Goal: Transaction & Acquisition: Purchase product/service

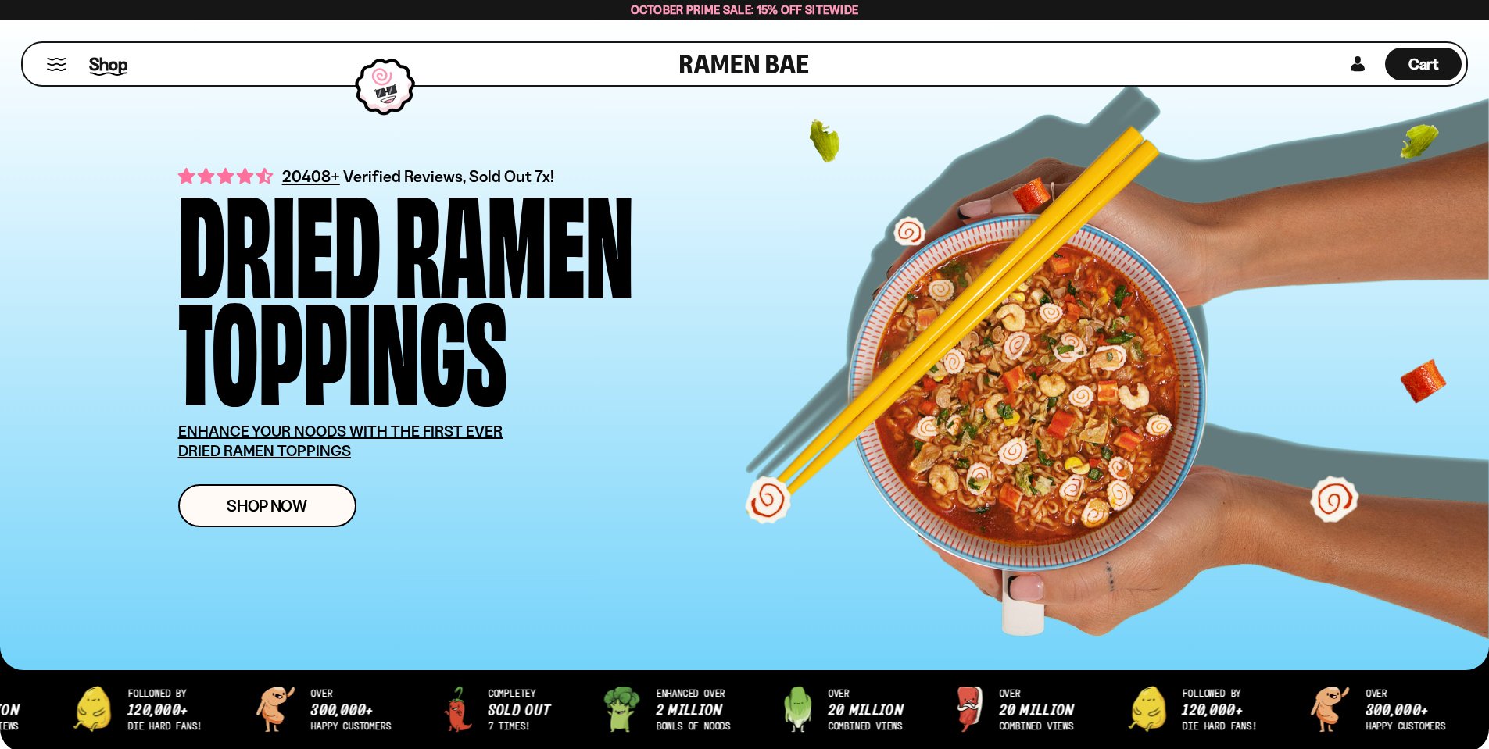
click at [102, 63] on span "Shop" at bounding box center [108, 63] width 38 height 23
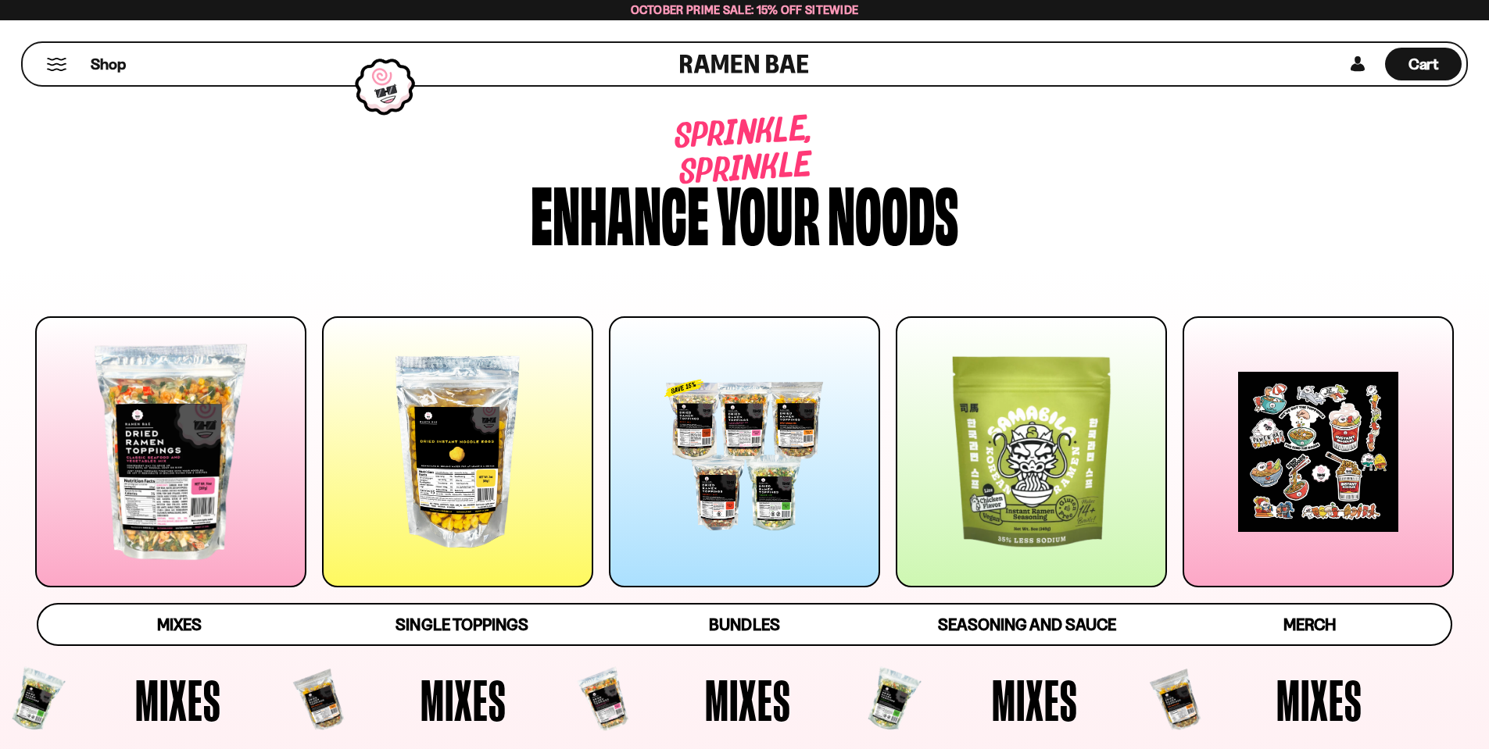
click at [752, 527] on div at bounding box center [744, 451] width 271 height 271
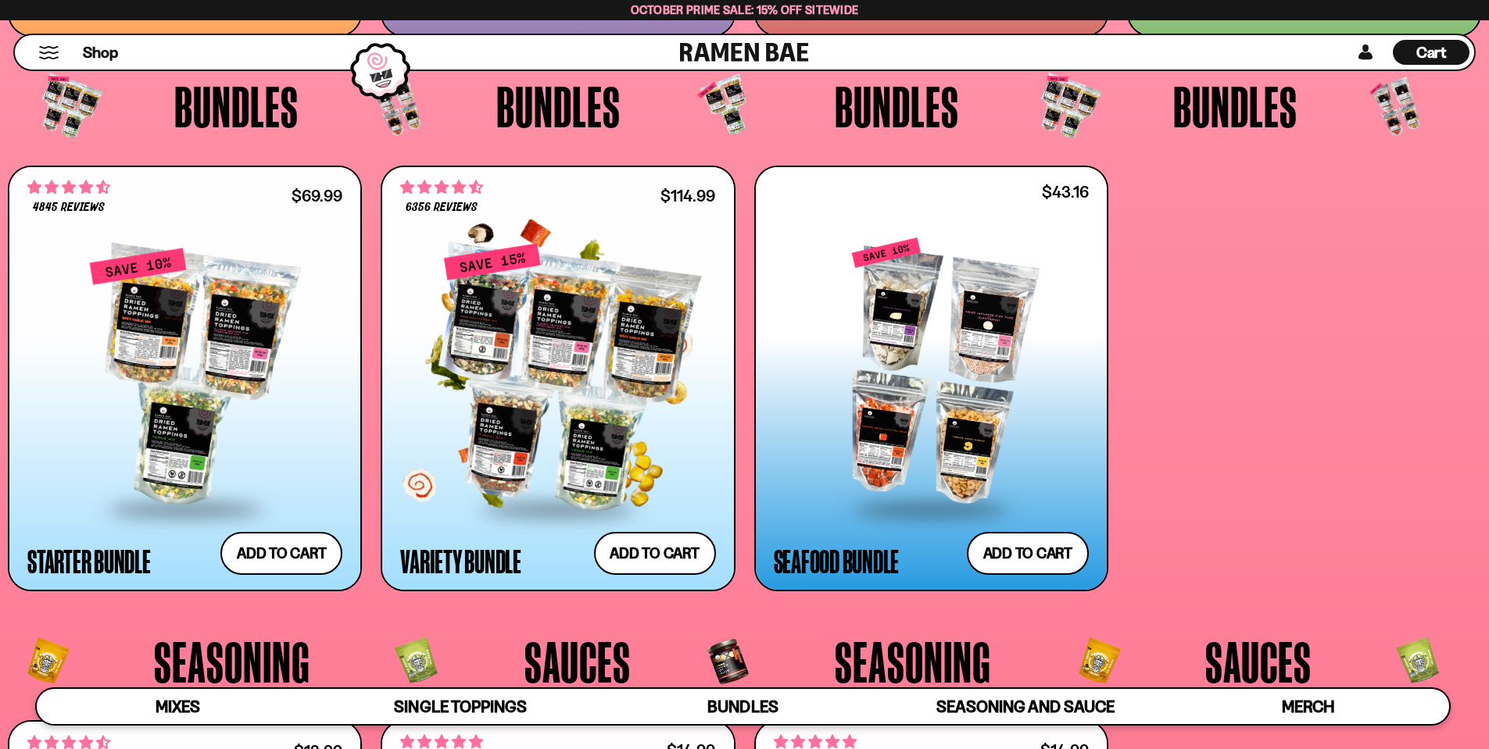
scroll to position [3923, 0]
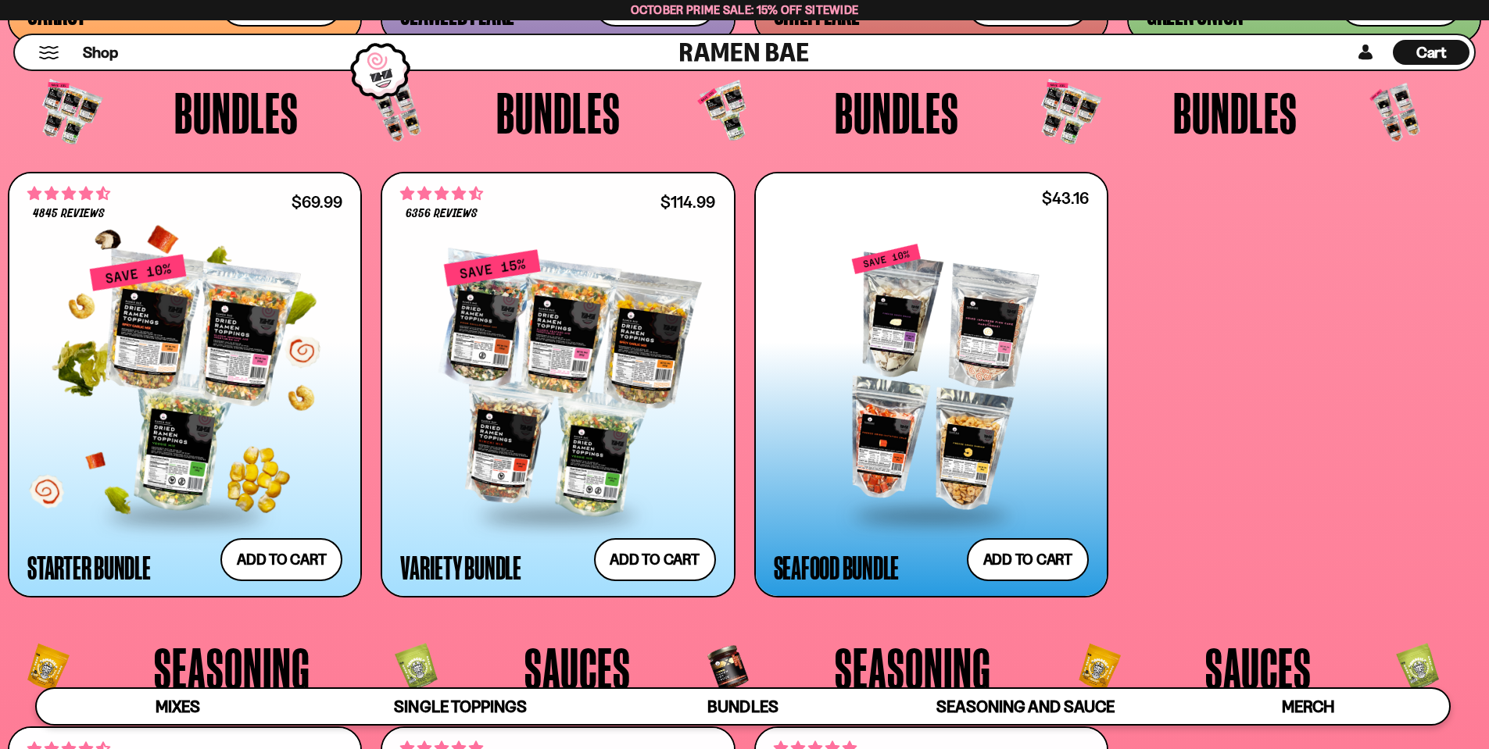
click at [216, 431] on div at bounding box center [184, 383] width 315 height 261
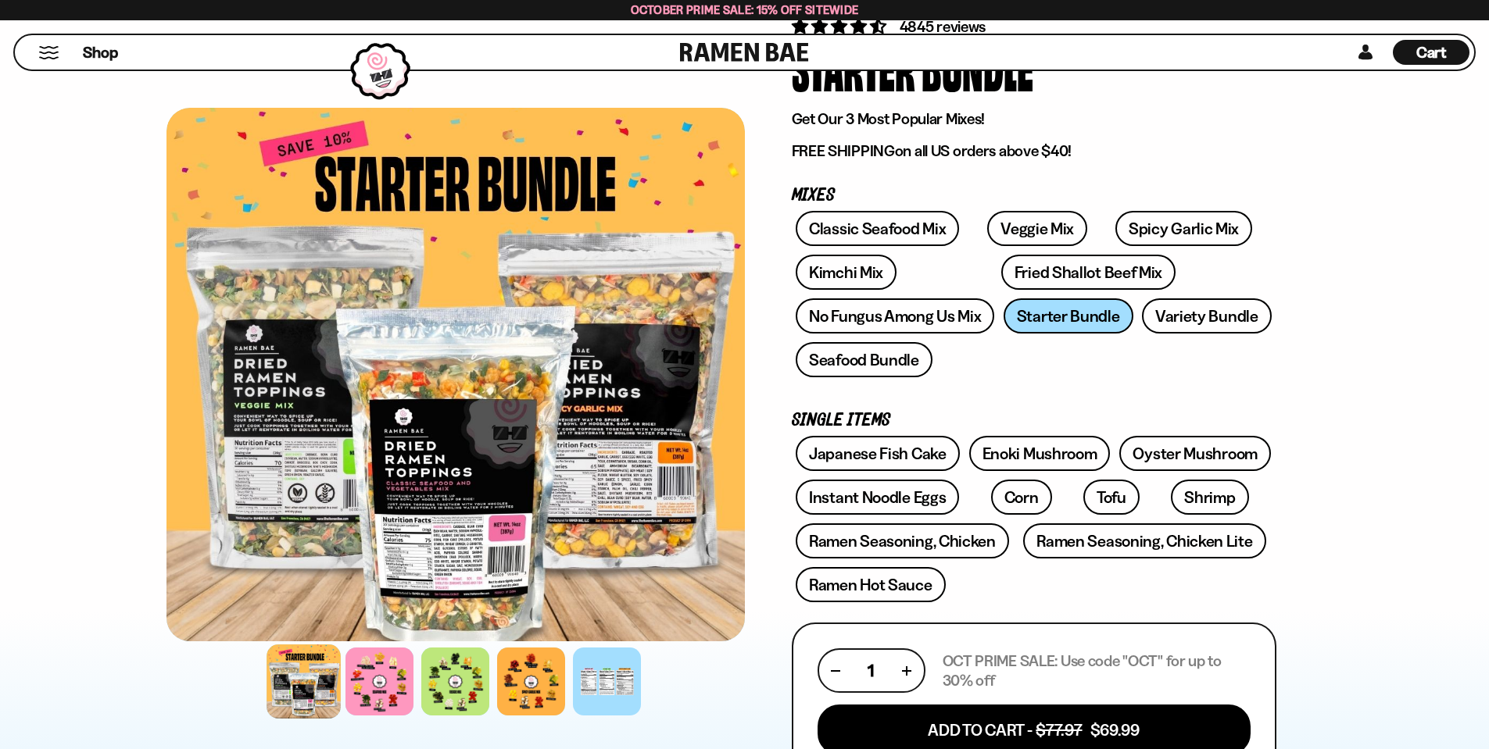
scroll to position [156, 0]
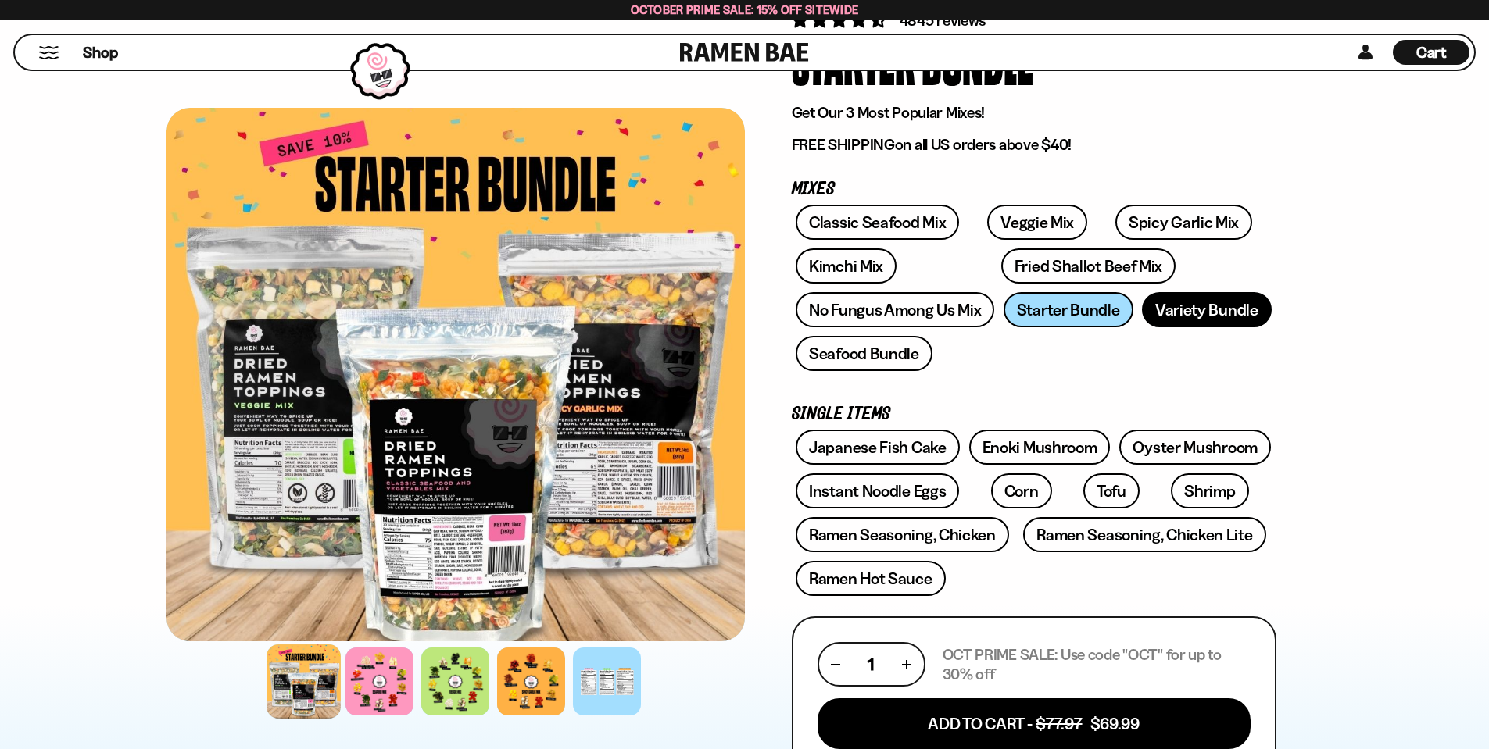
click at [1199, 320] on link "Variety Bundle" at bounding box center [1207, 309] width 130 height 35
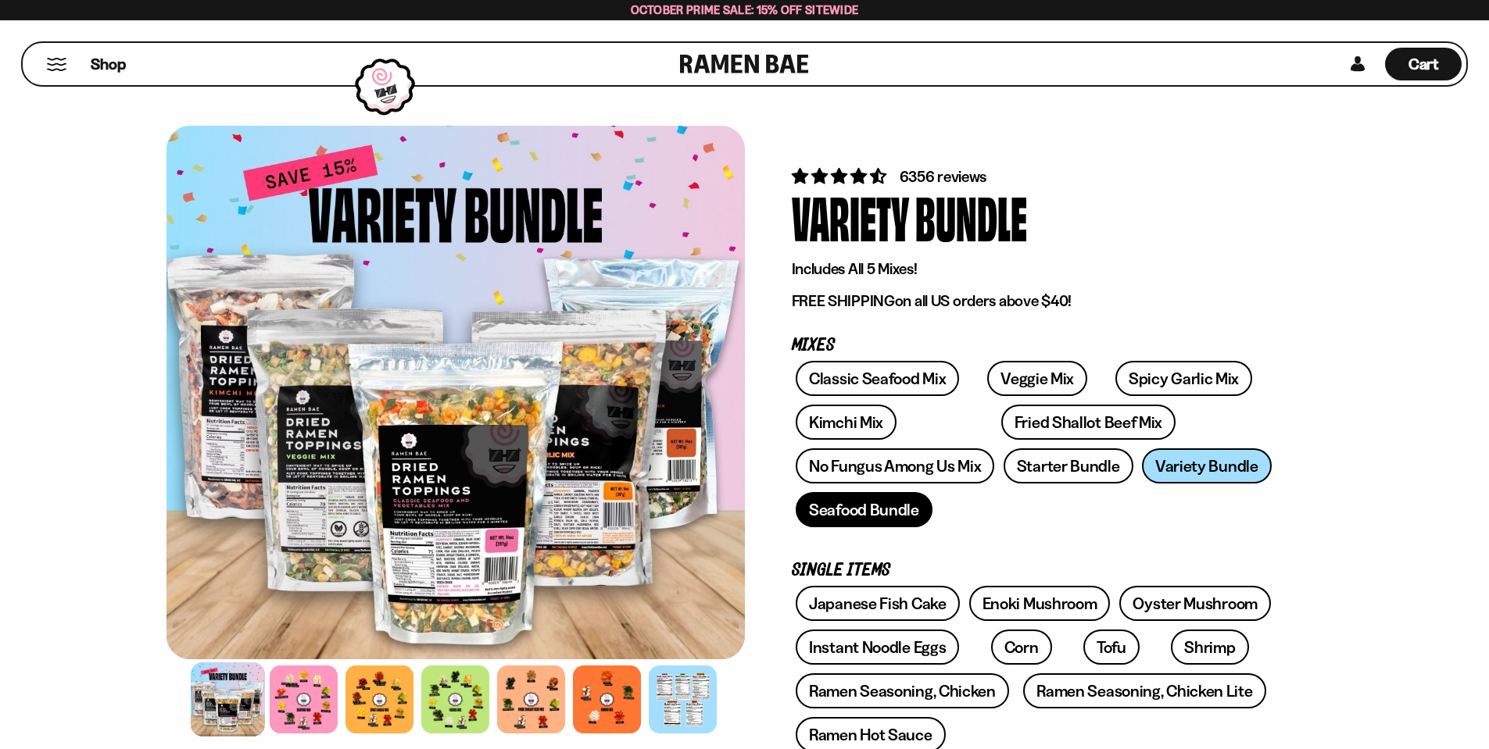
click at [820, 519] on link "Seafood Bundle" at bounding box center [863, 509] width 137 height 35
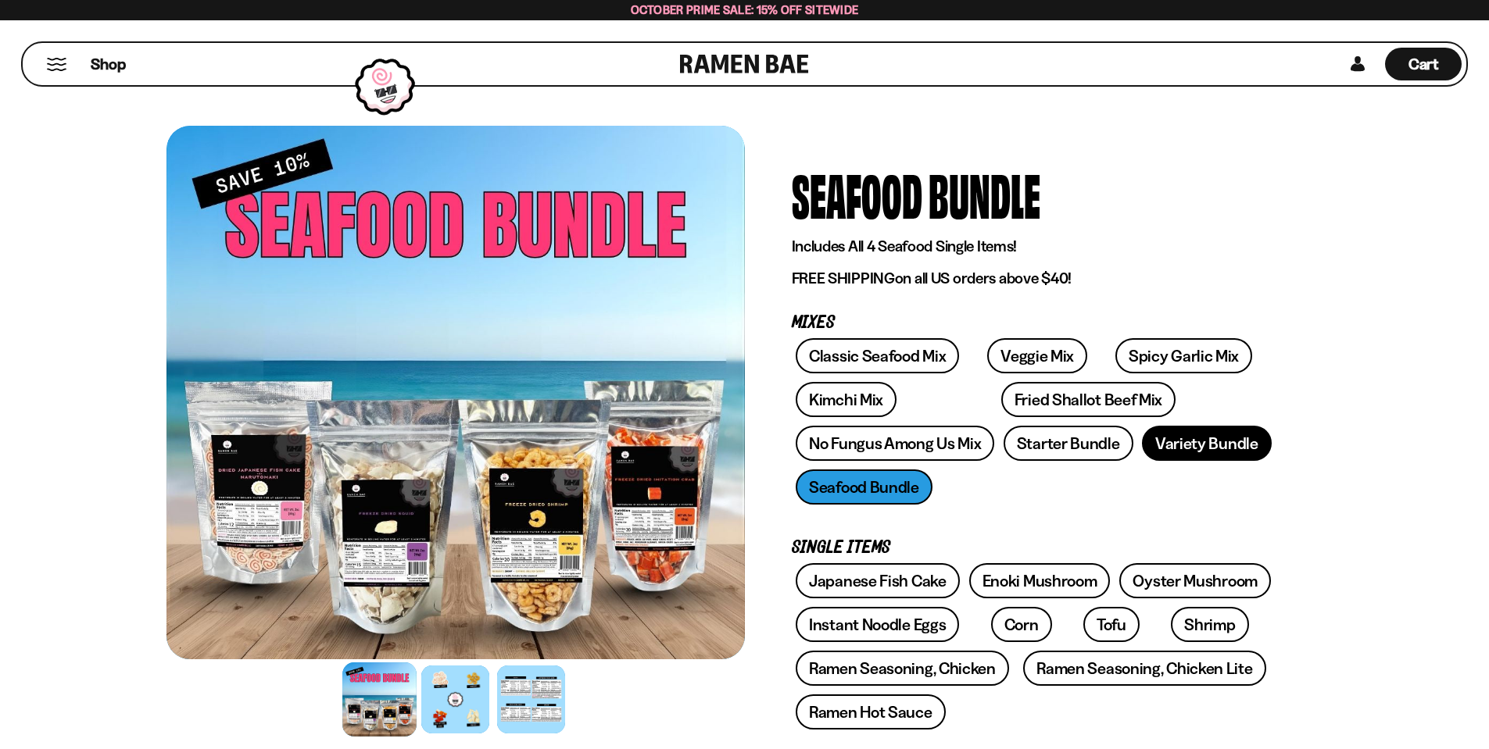
click at [1193, 435] on link "Variety Bundle" at bounding box center [1207, 443] width 130 height 35
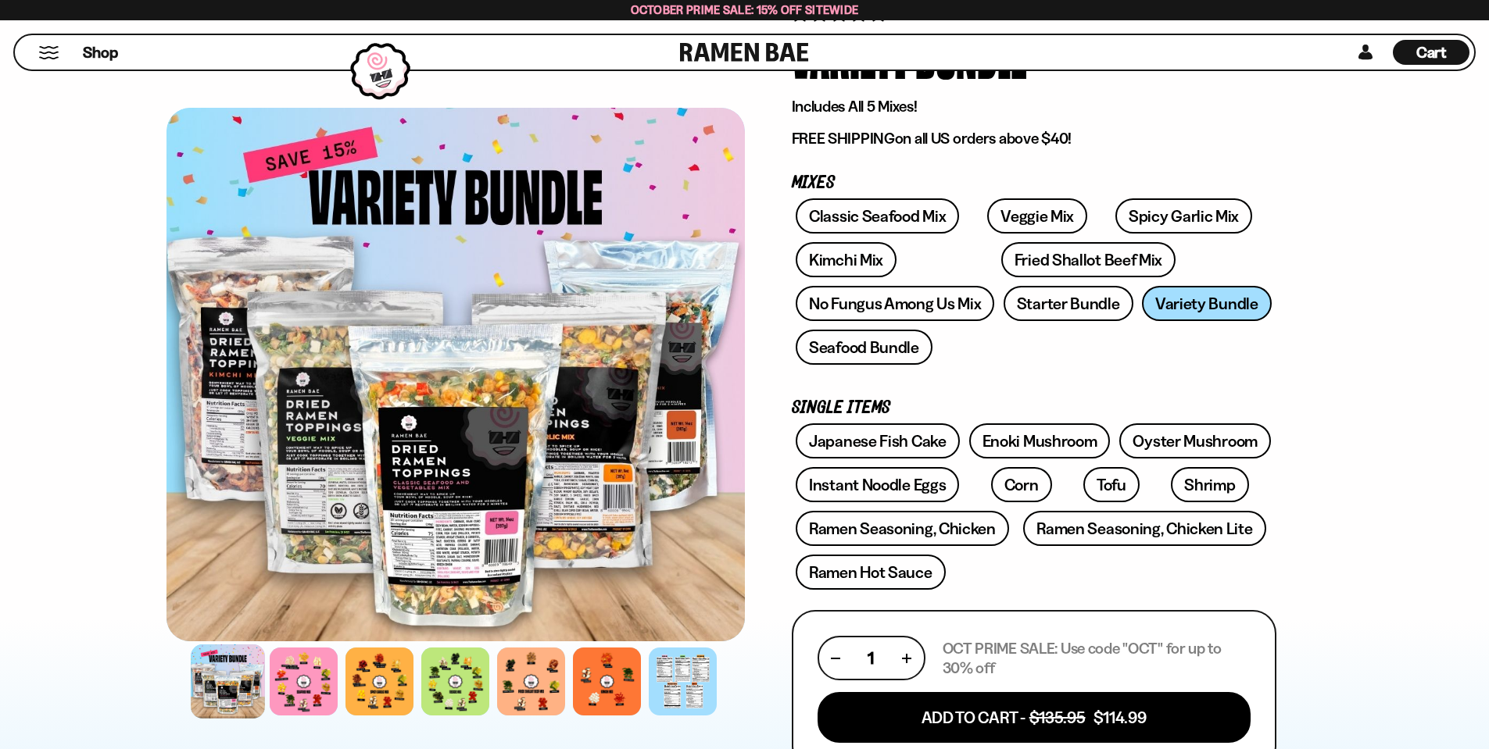
scroll to position [156, 0]
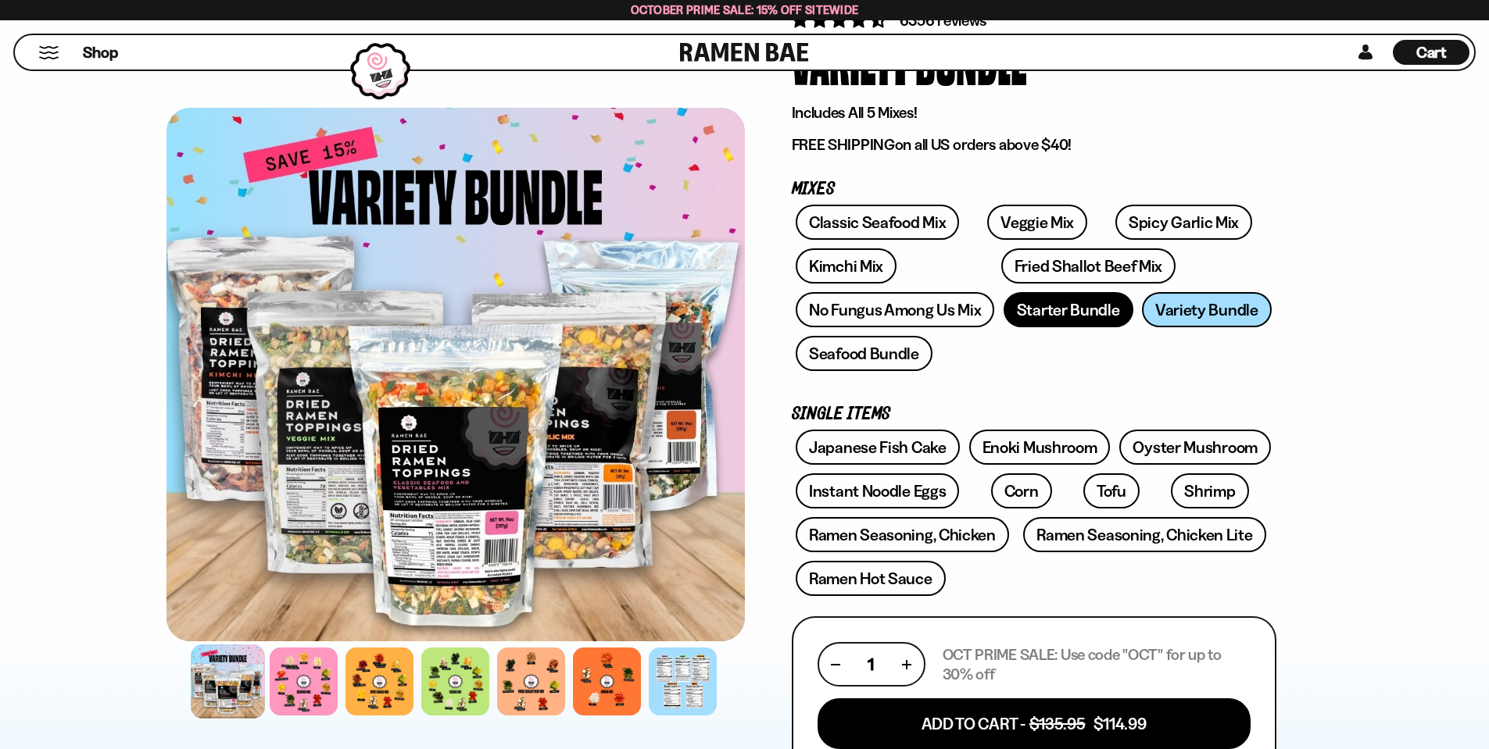
click at [1104, 309] on link "Starter Bundle" at bounding box center [1068, 309] width 130 height 35
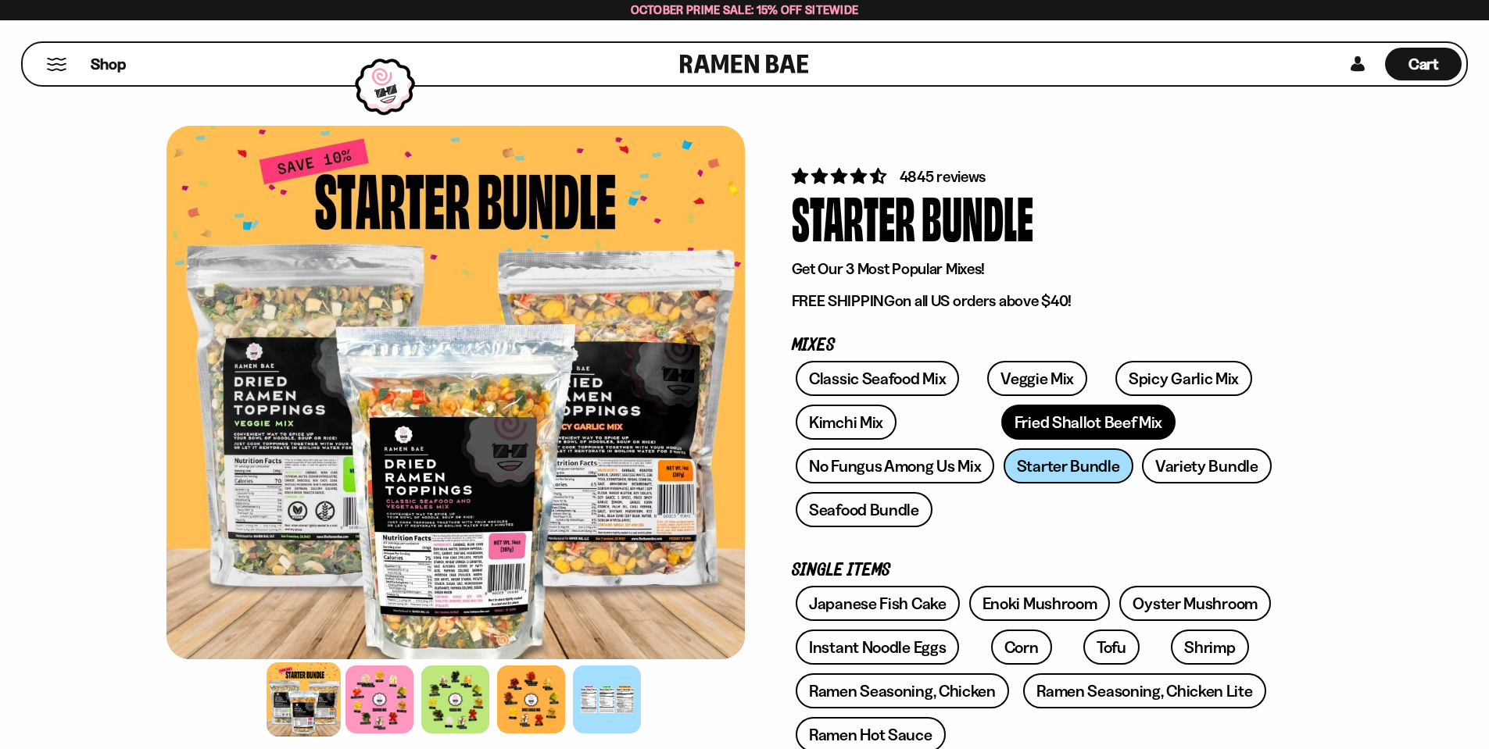
click at [1001, 426] on link "Fried Shallot Beef Mix" at bounding box center [1088, 422] width 174 height 35
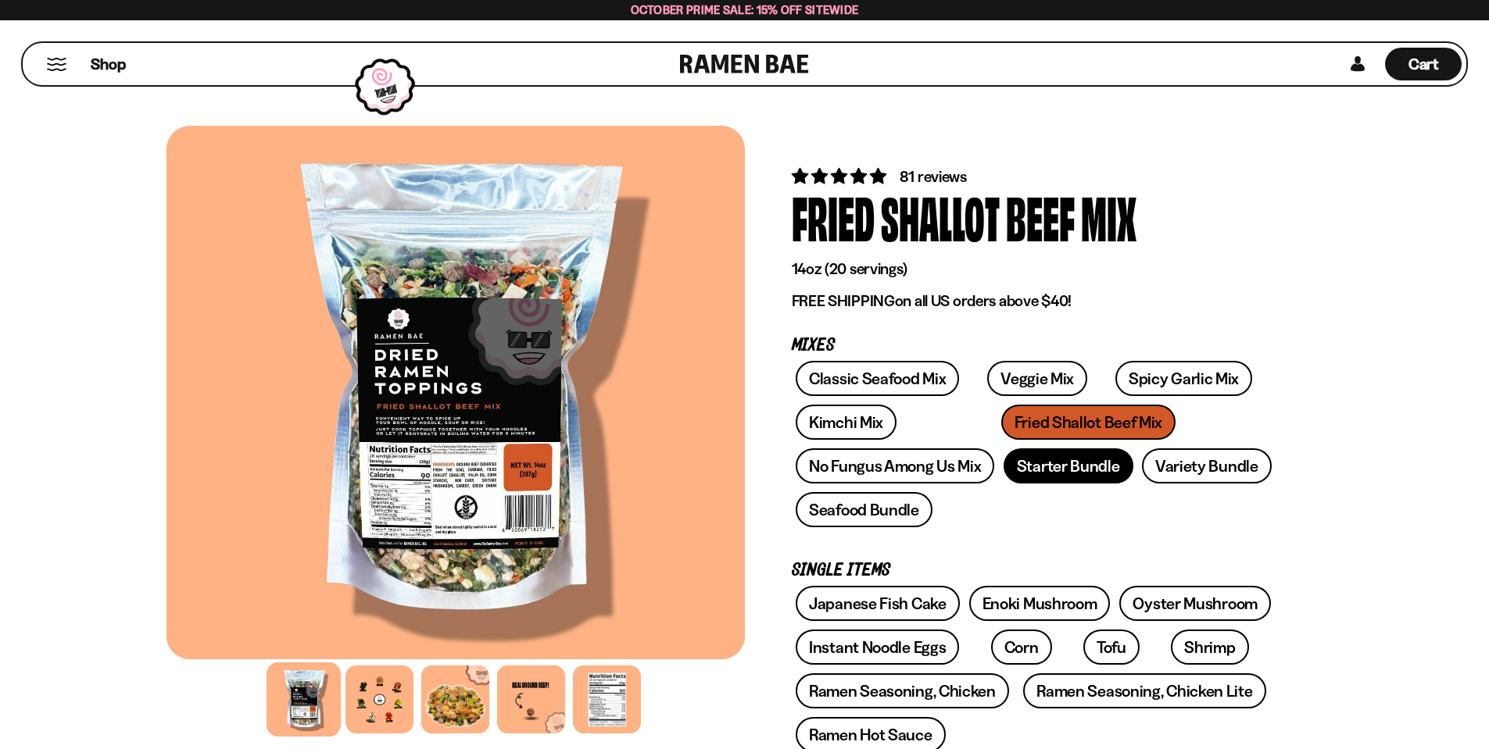
click at [1056, 476] on link "Starter Bundle" at bounding box center [1068, 466] width 130 height 35
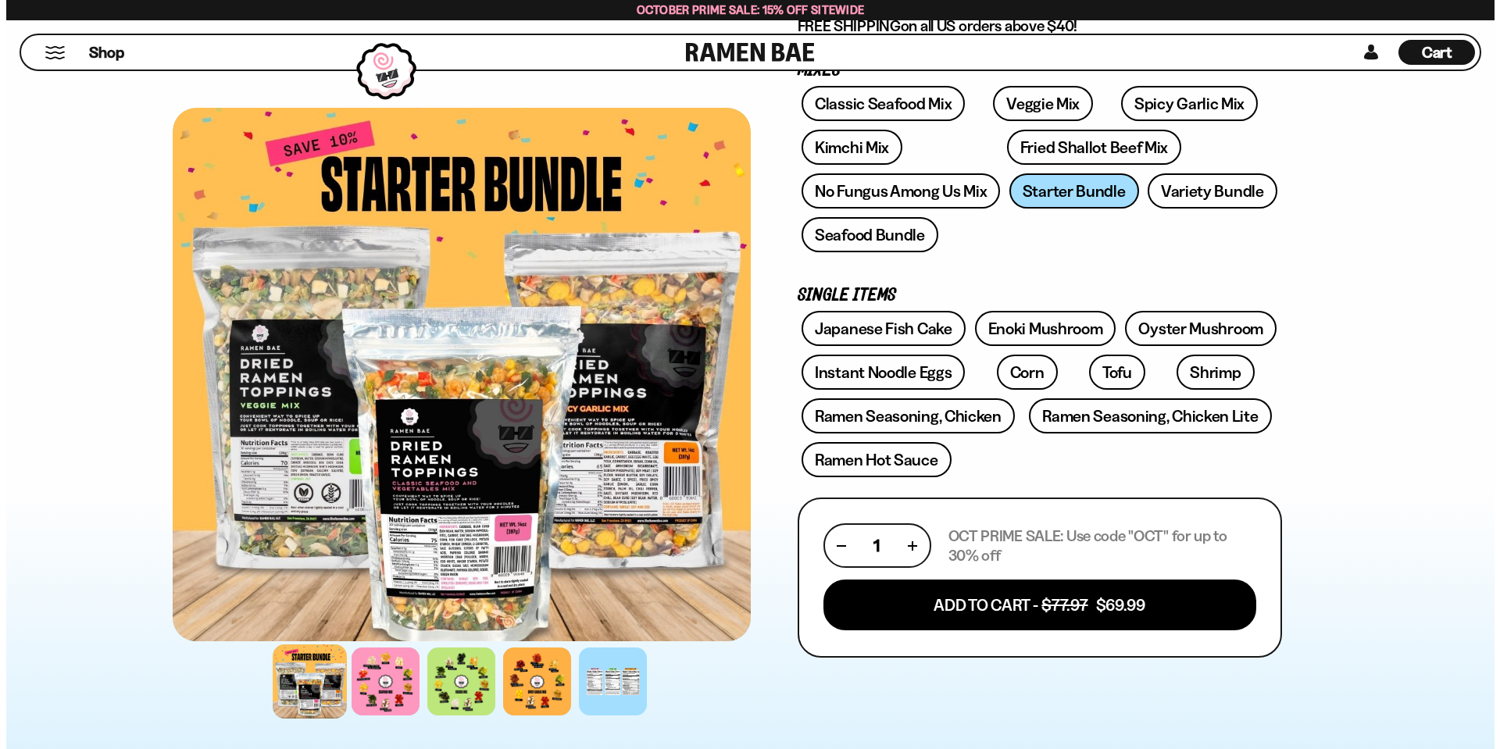
scroll to position [313, 0]
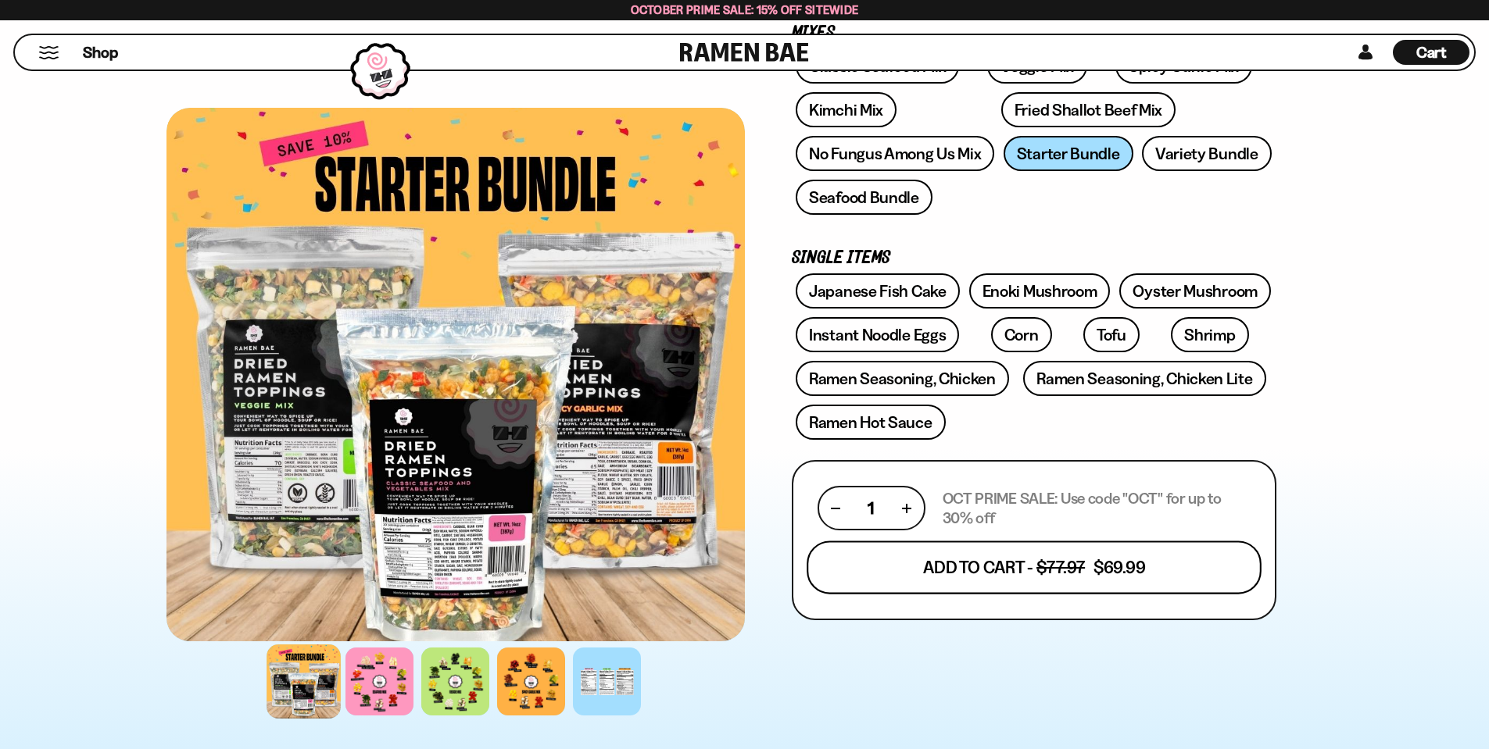
click at [1171, 564] on button "Add To Cart - $77.97 $69.99" at bounding box center [1033, 567] width 455 height 53
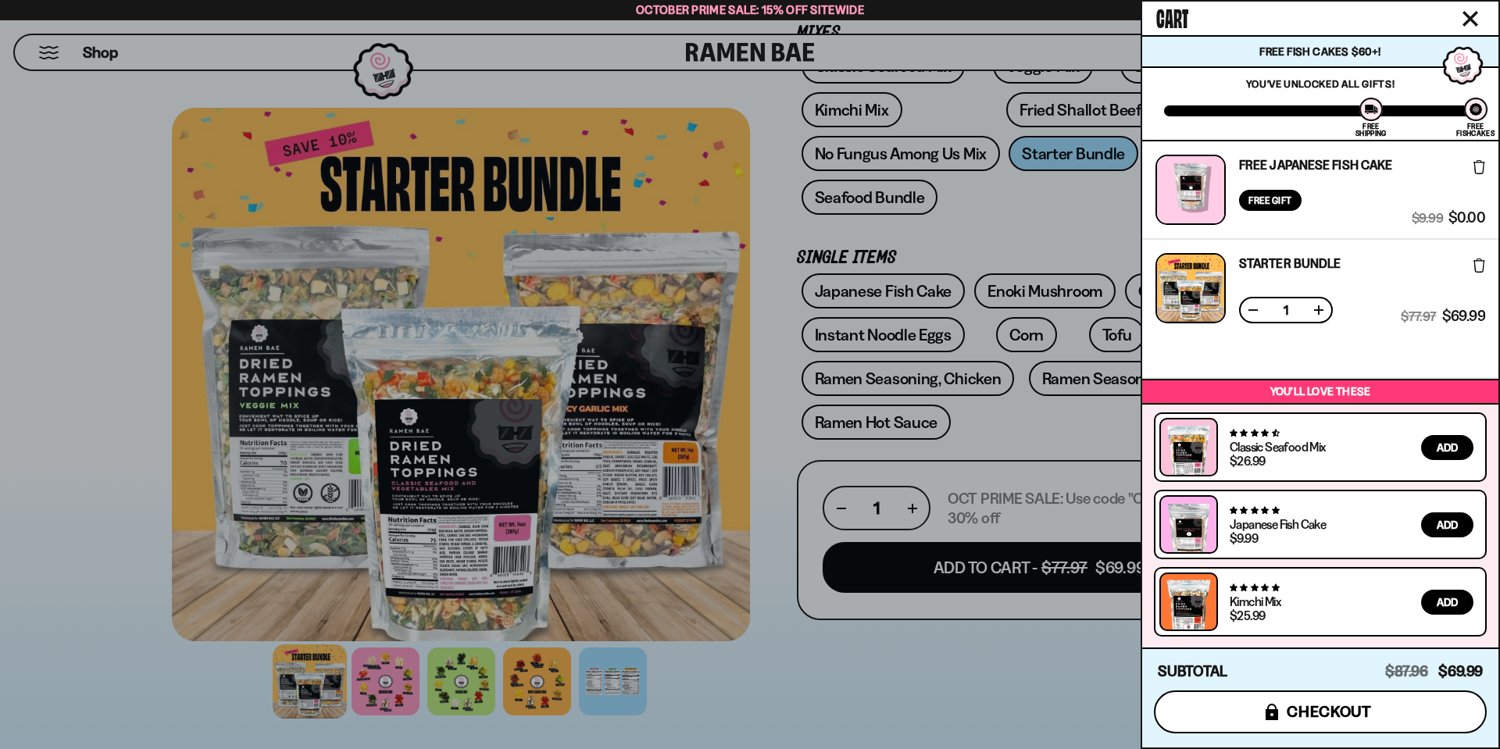
click at [1226, 727] on button "icons8-lock checkout" at bounding box center [1320, 712] width 333 height 43
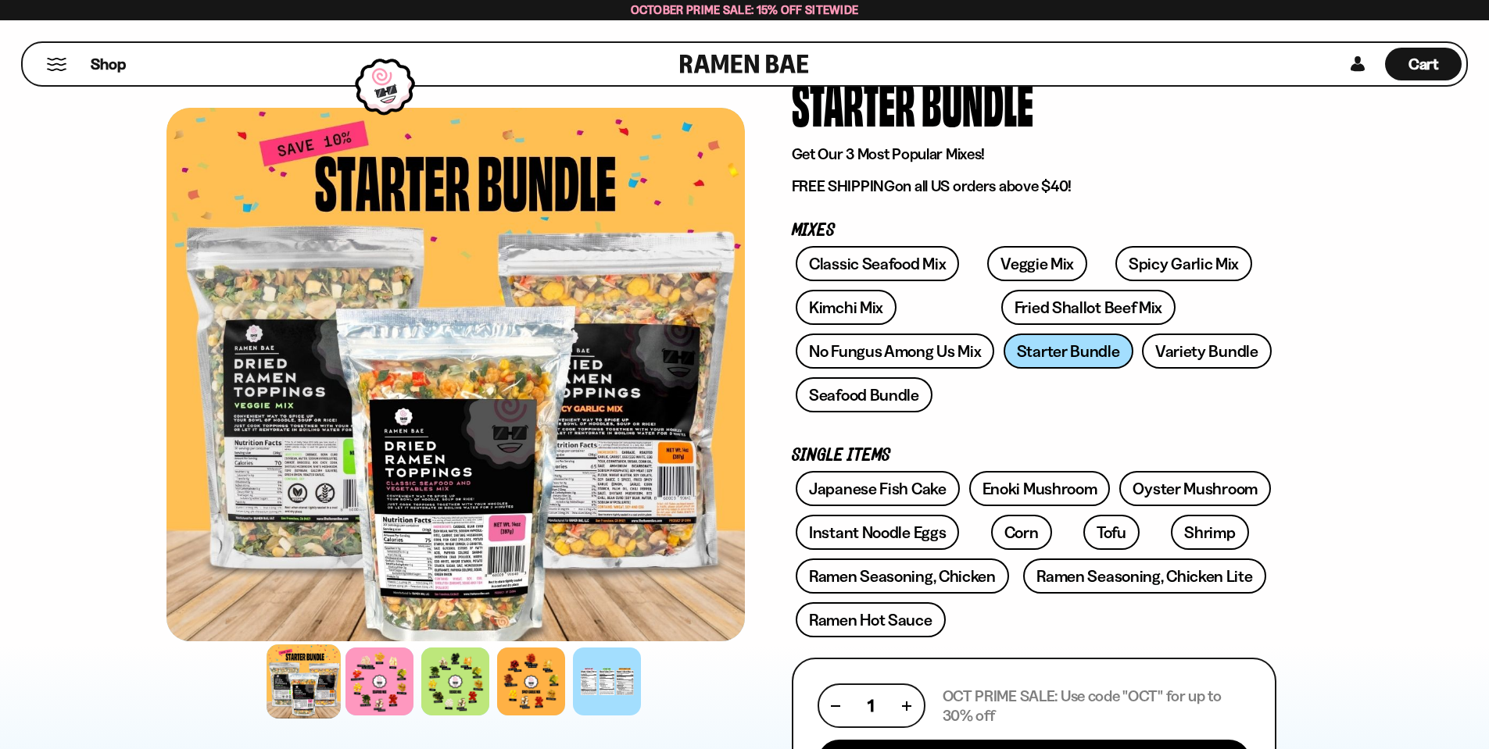
scroll to position [78, 0]
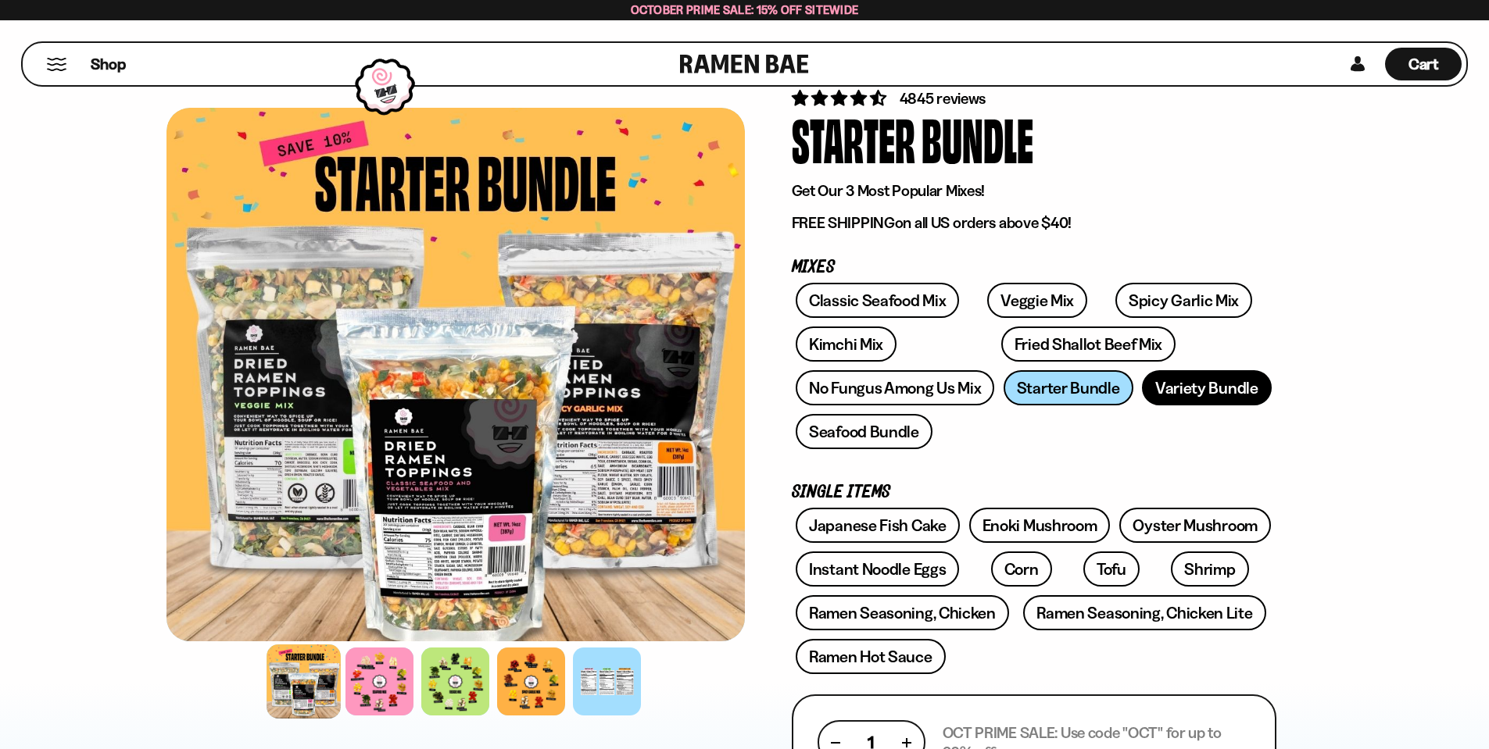
click at [1208, 386] on link "Variety Bundle" at bounding box center [1207, 387] width 130 height 35
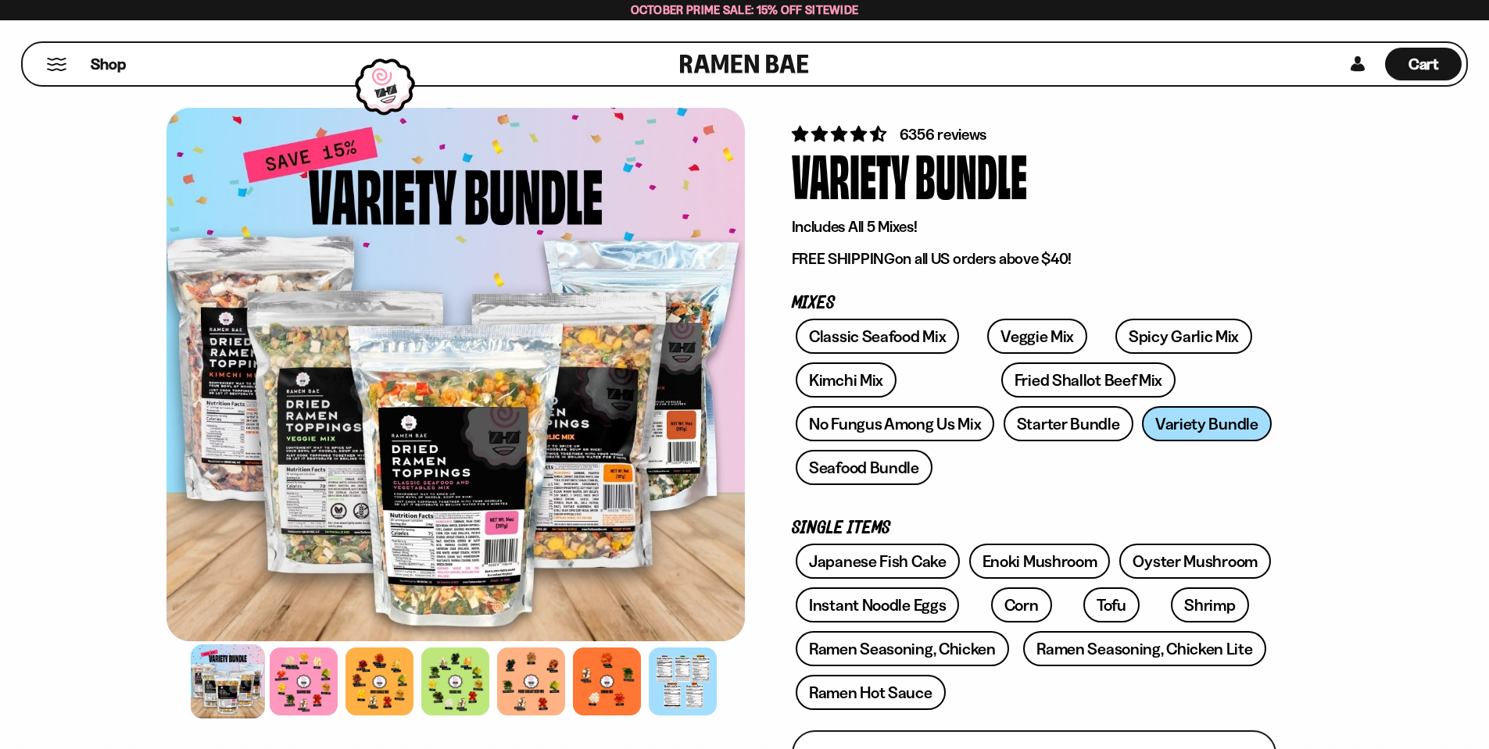
scroll to position [78, 0]
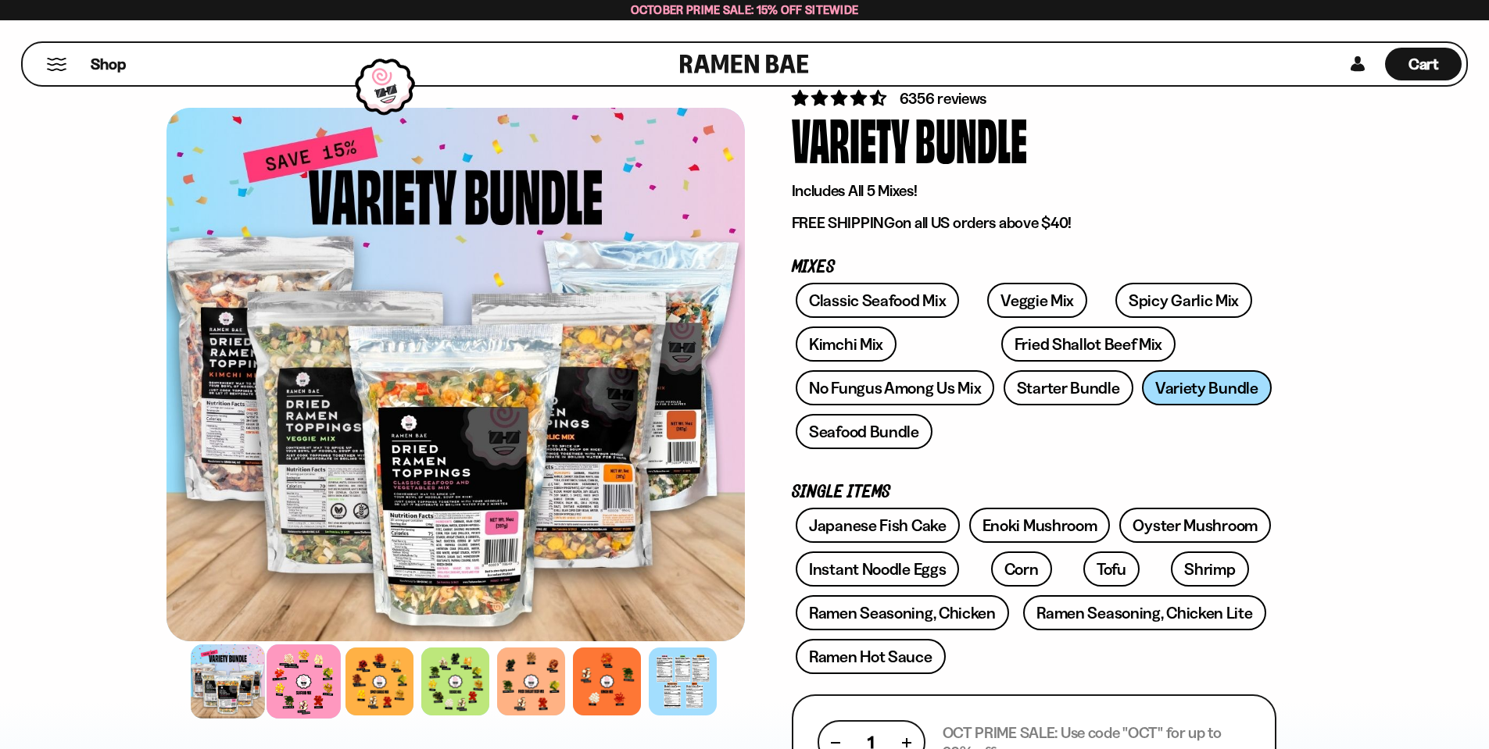
click at [309, 679] on div at bounding box center [303, 682] width 74 height 74
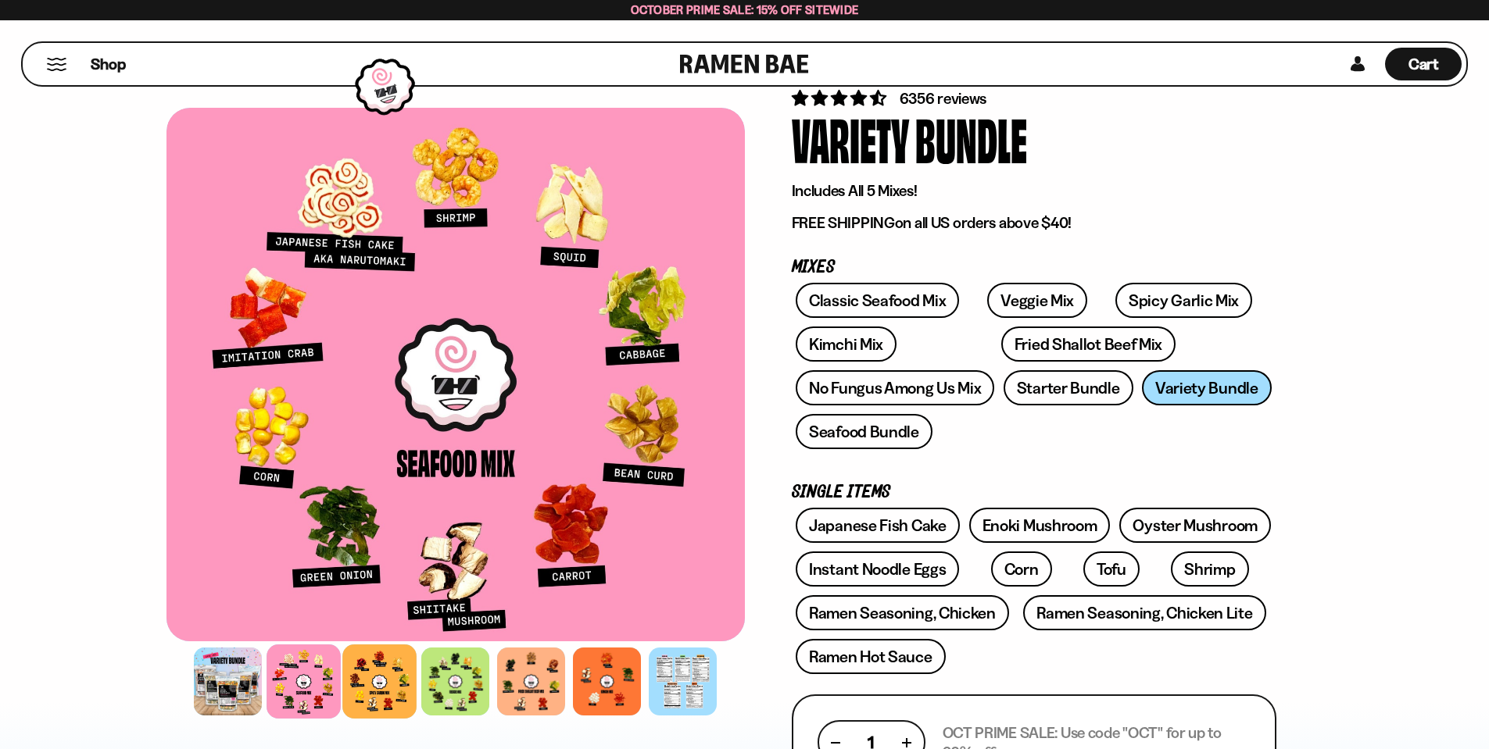
click at [373, 690] on div at bounding box center [379, 682] width 74 height 74
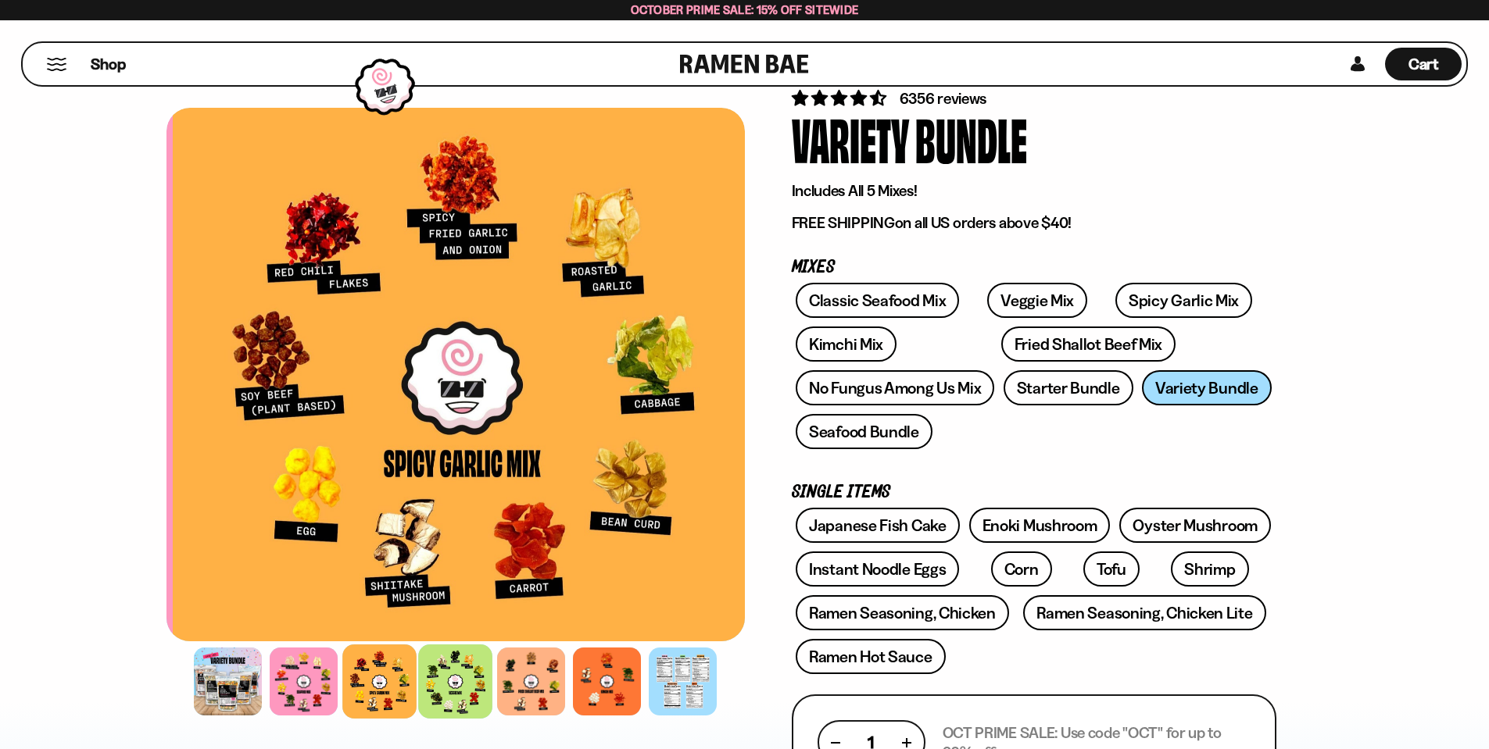
click at [478, 681] on div at bounding box center [455, 682] width 74 height 74
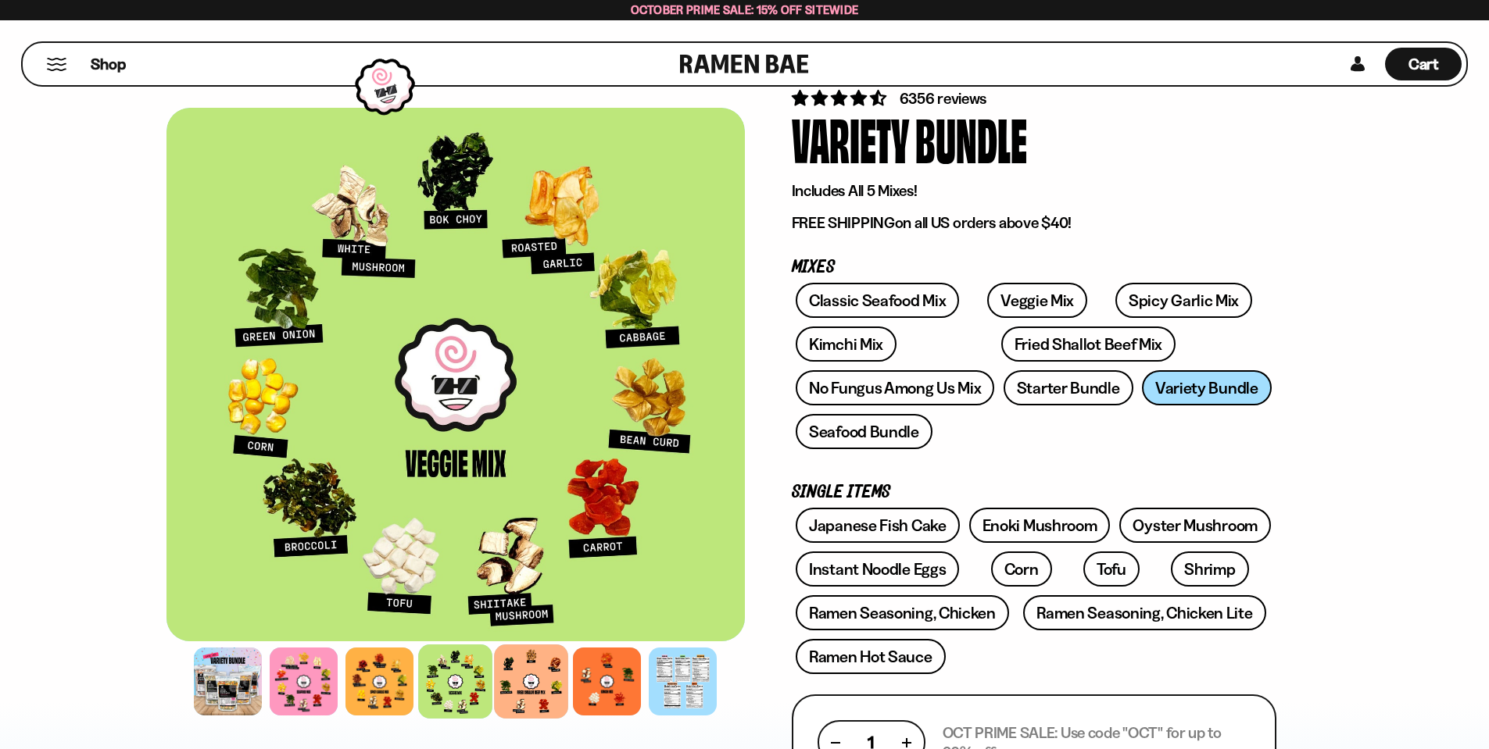
click at [552, 686] on div at bounding box center [531, 682] width 74 height 74
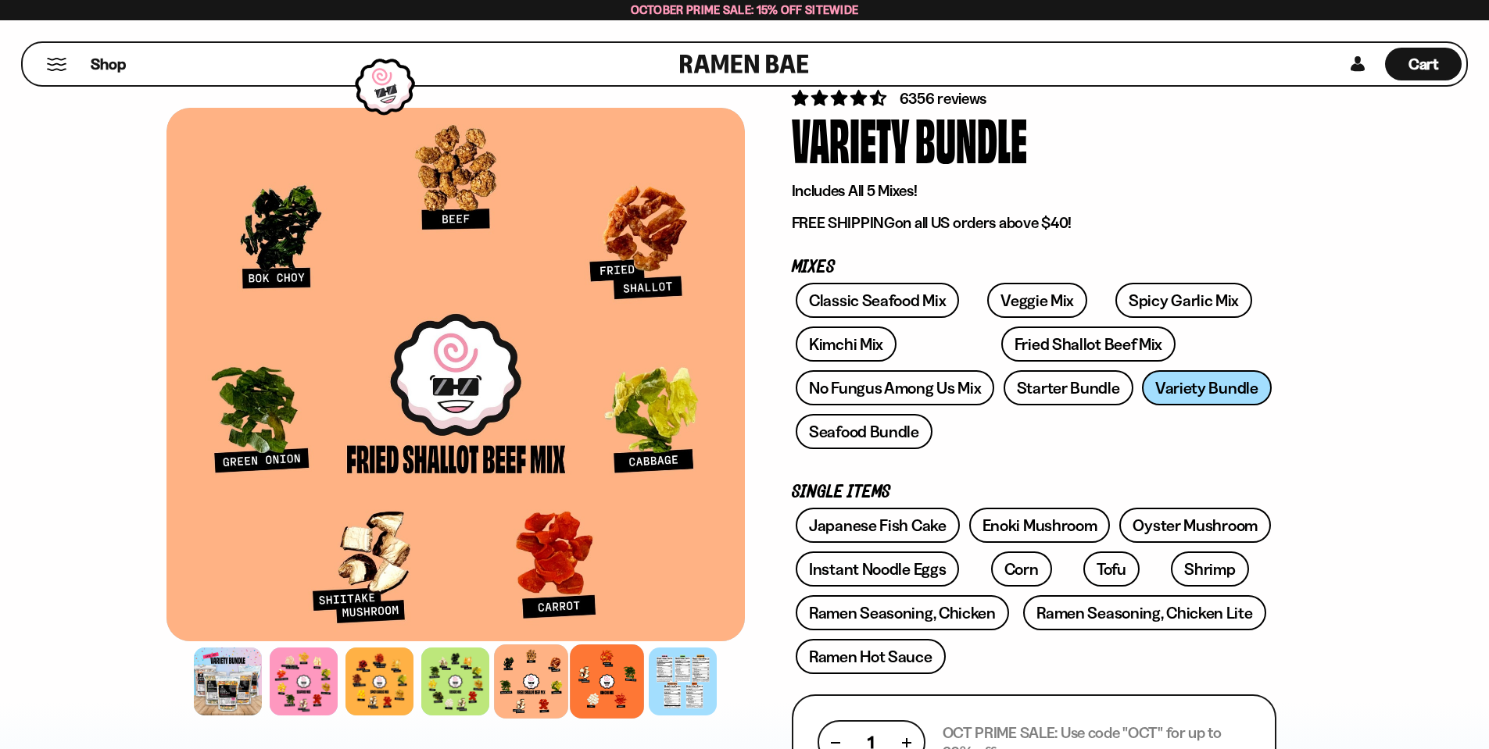
click at [598, 690] on div at bounding box center [607, 682] width 74 height 74
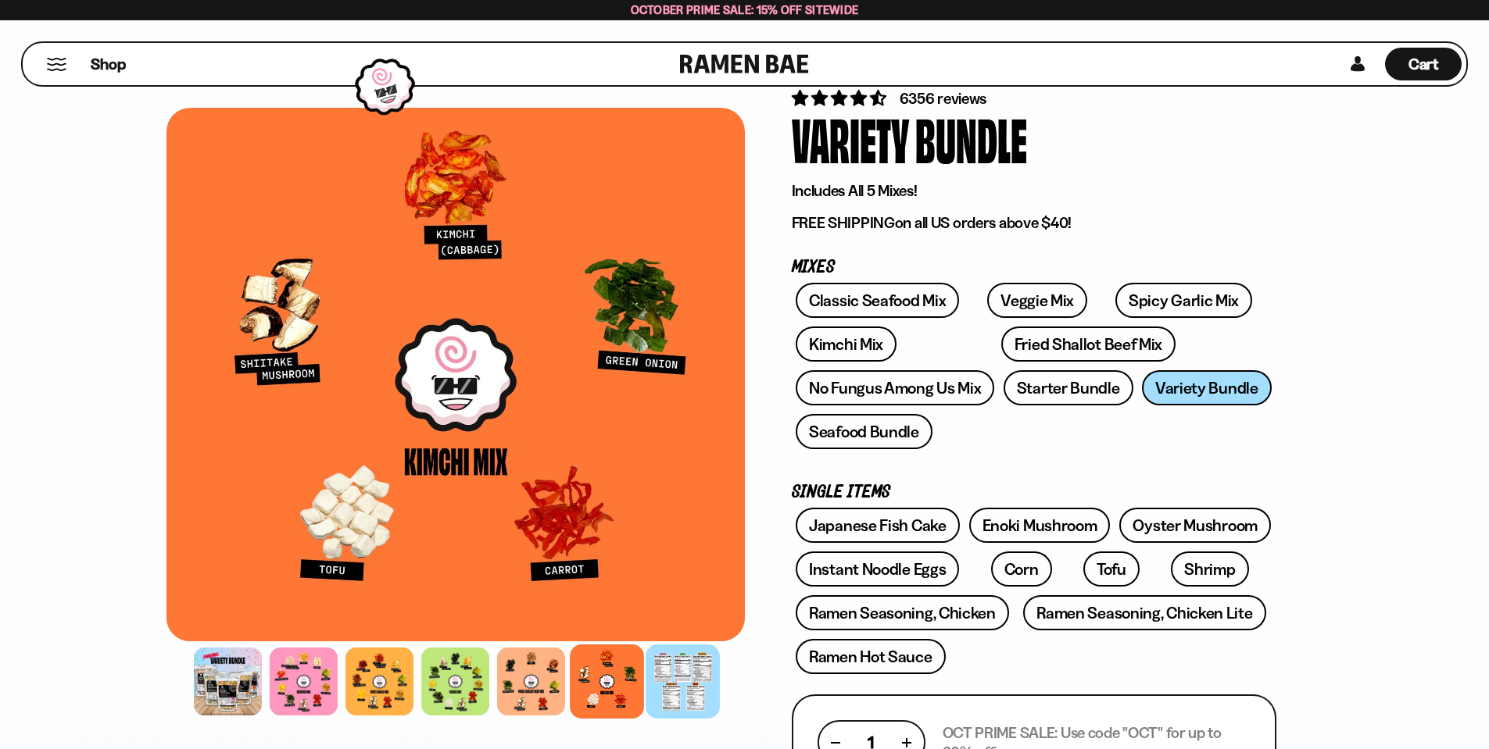
click at [700, 691] on div at bounding box center [682, 682] width 74 height 74
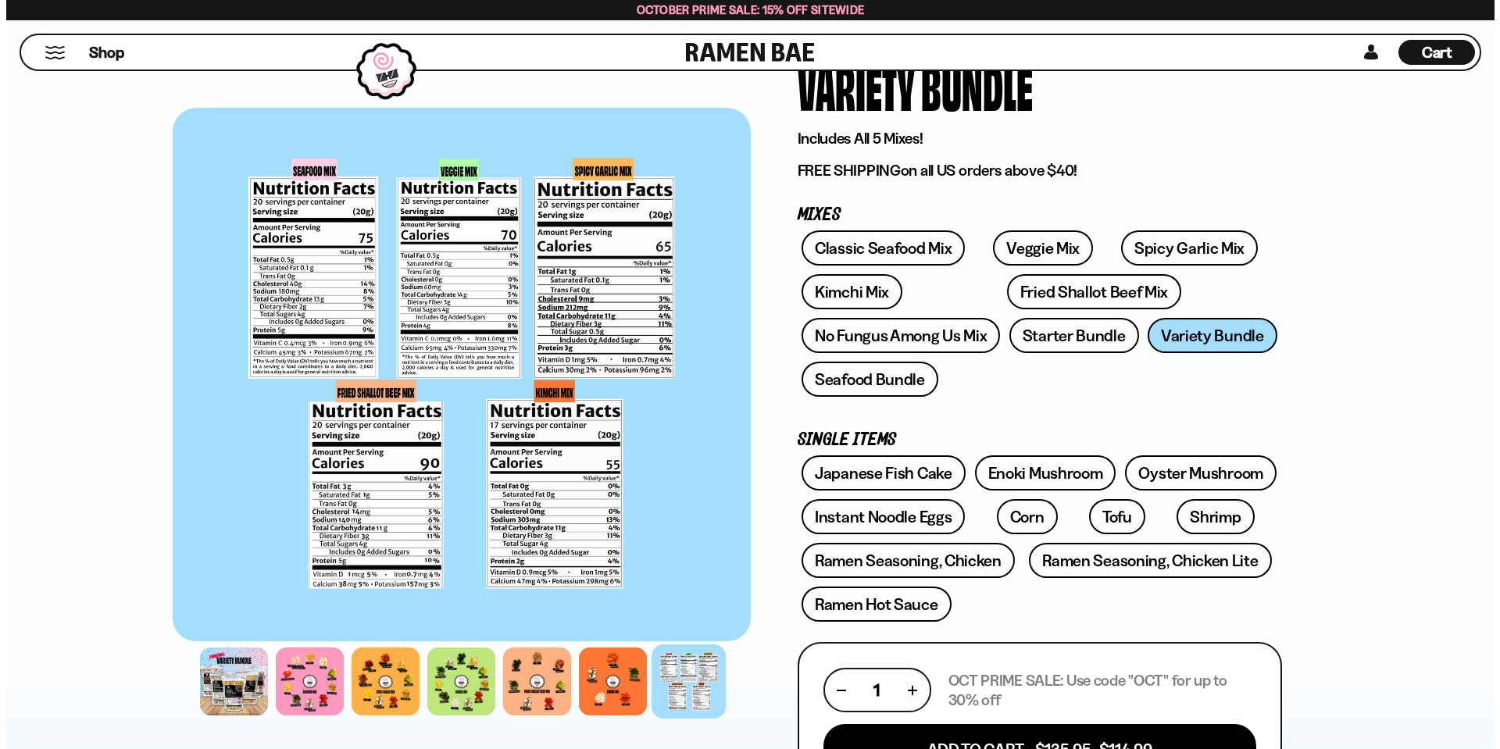
scroll to position [391, 0]
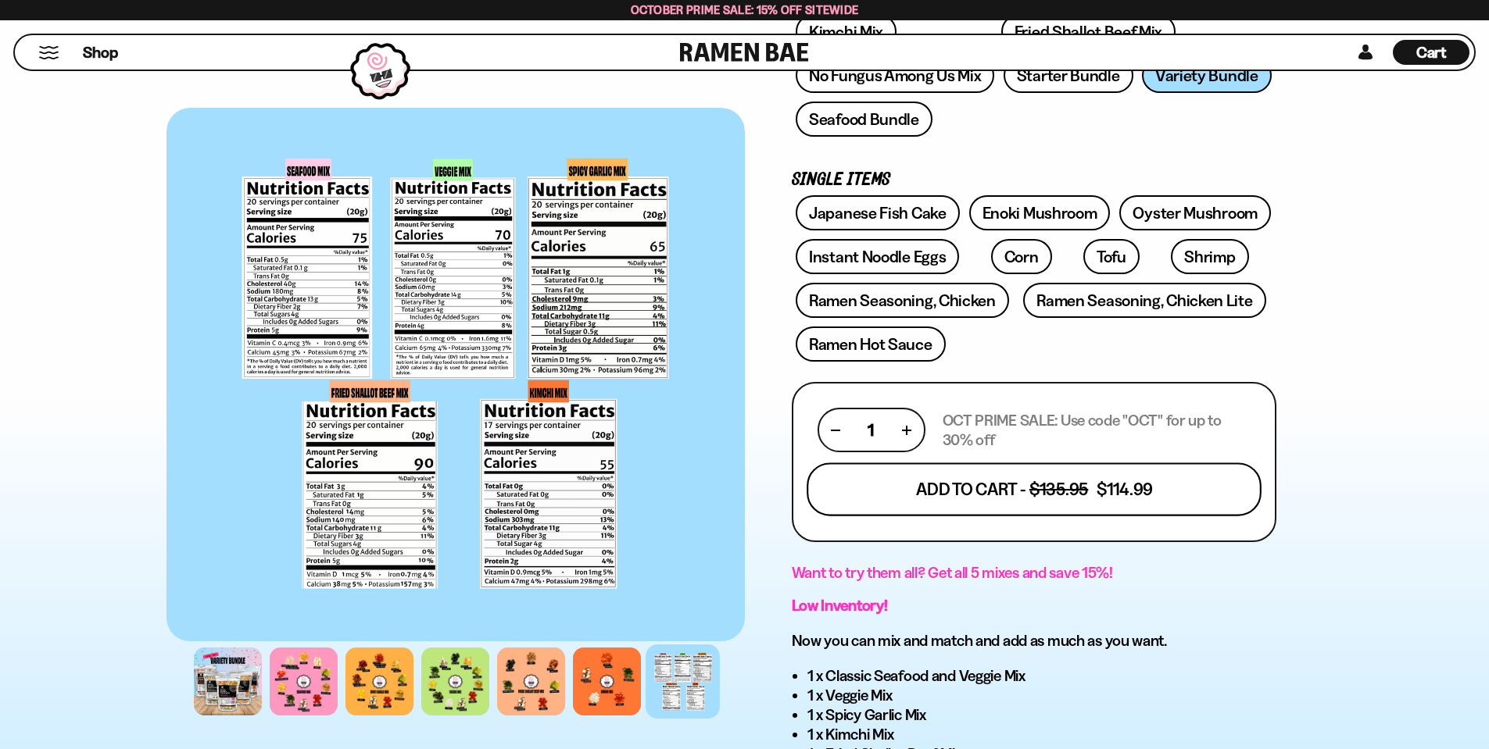
click at [1203, 501] on button "Add To Cart - $135.95 $114.99" at bounding box center [1033, 489] width 455 height 53
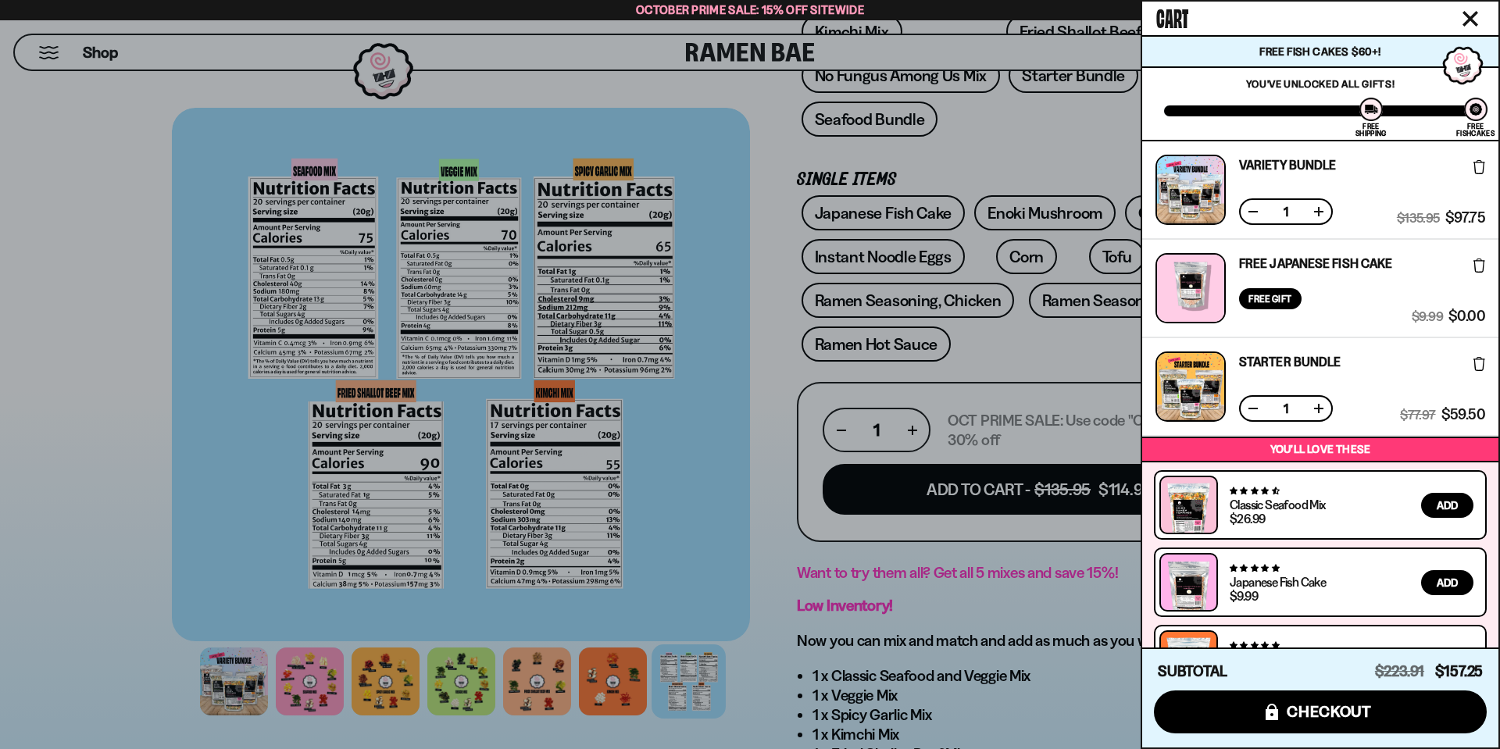
scroll to position [58, 0]
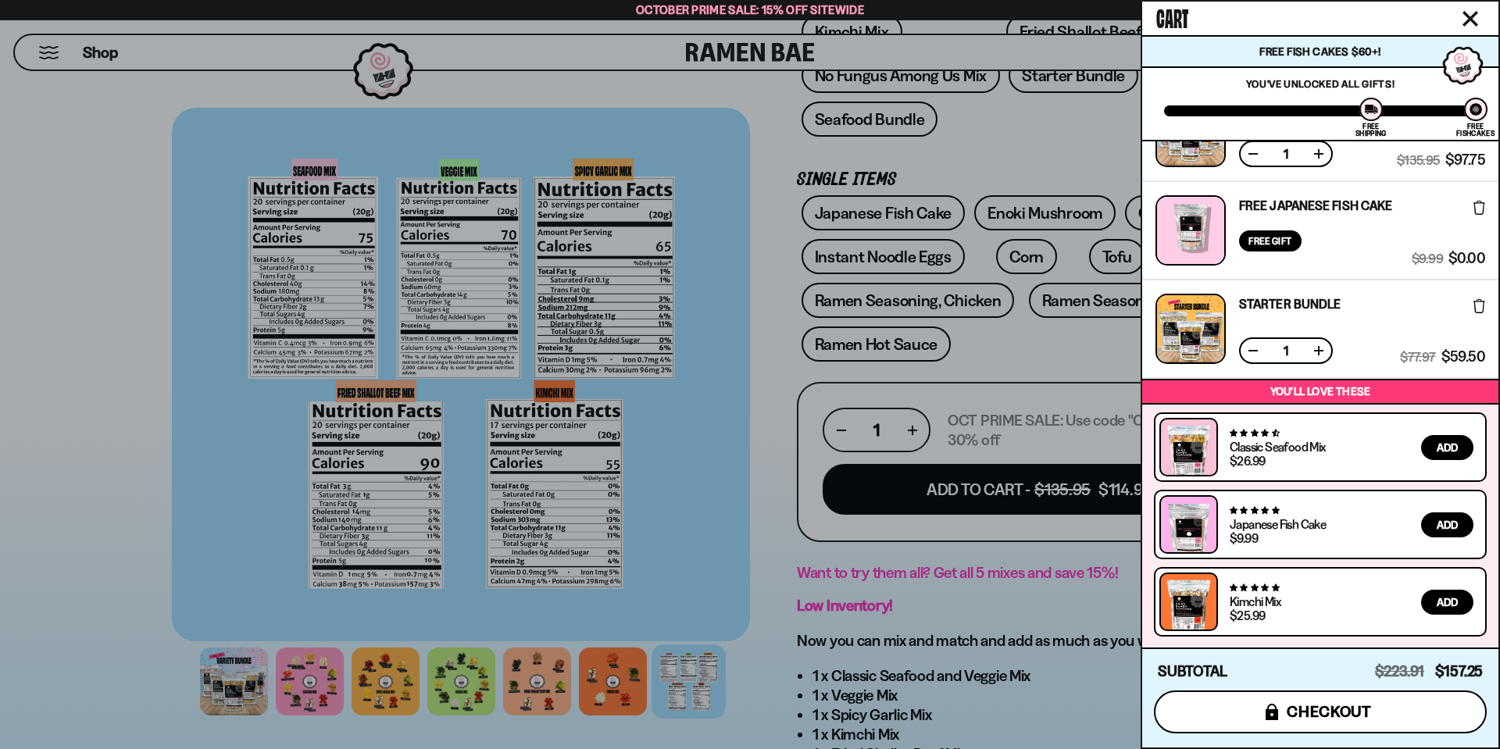
click at [1318, 725] on button "icons8-lock checkout" at bounding box center [1320, 712] width 333 height 43
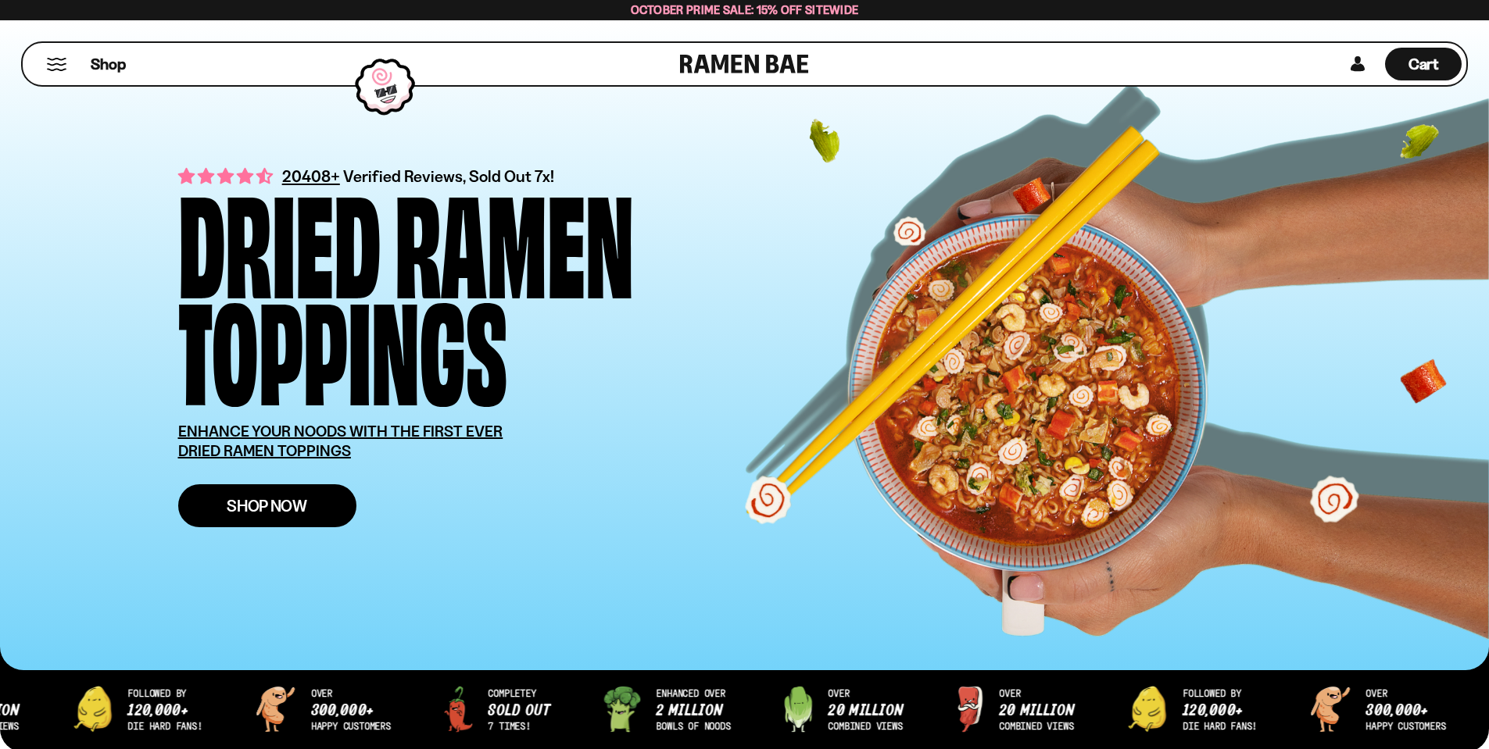
click at [232, 514] on span "Shop Now" at bounding box center [267, 506] width 80 height 16
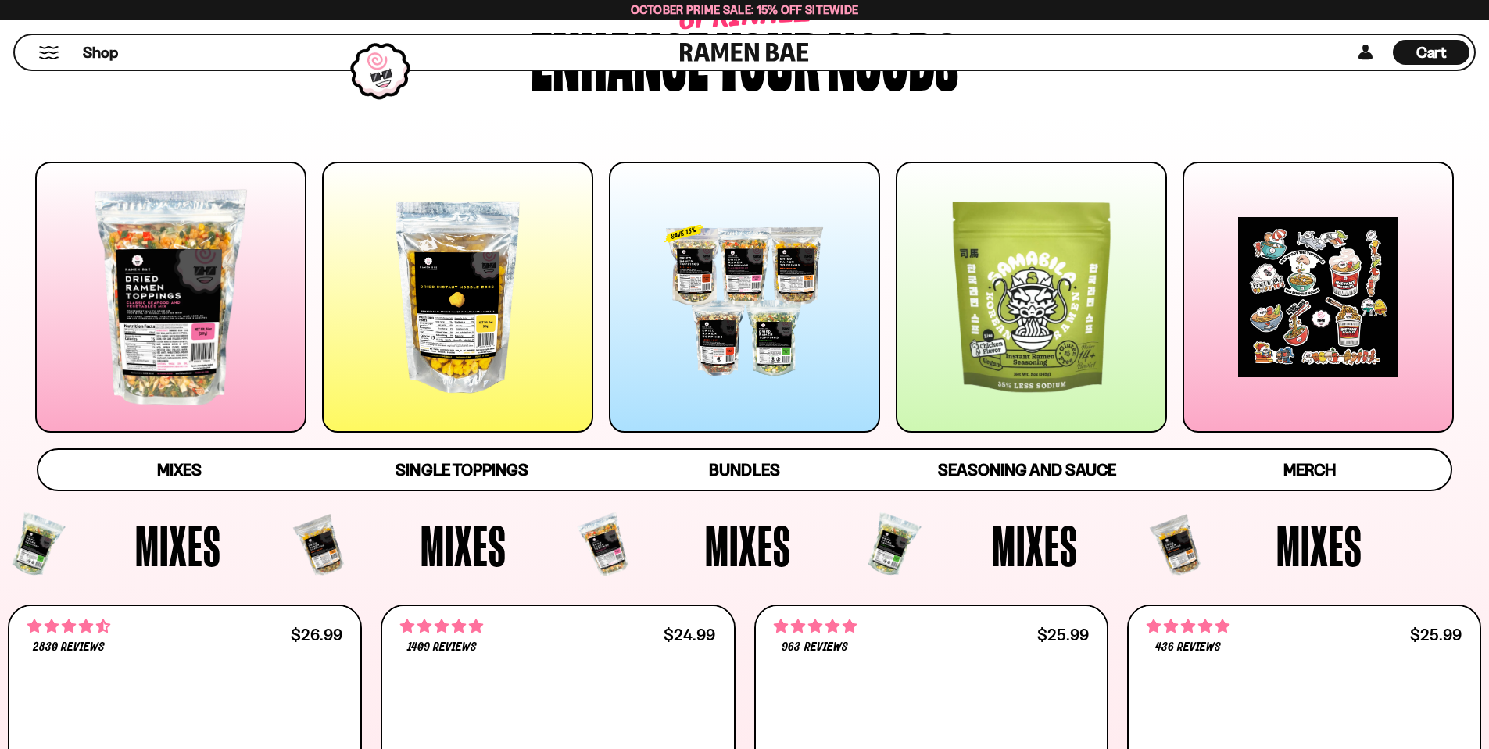
scroll to position [156, 0]
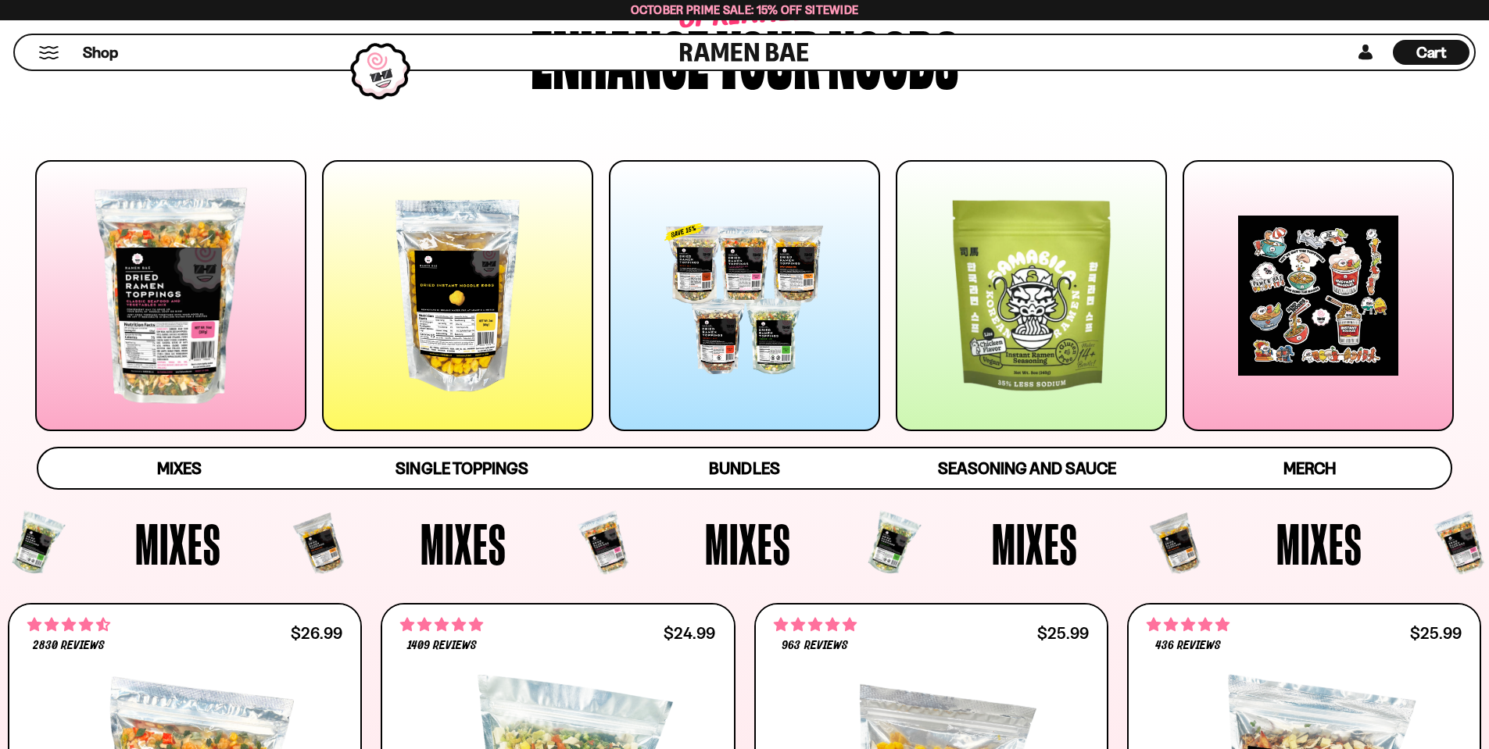
click at [252, 373] on div at bounding box center [170, 295] width 271 height 271
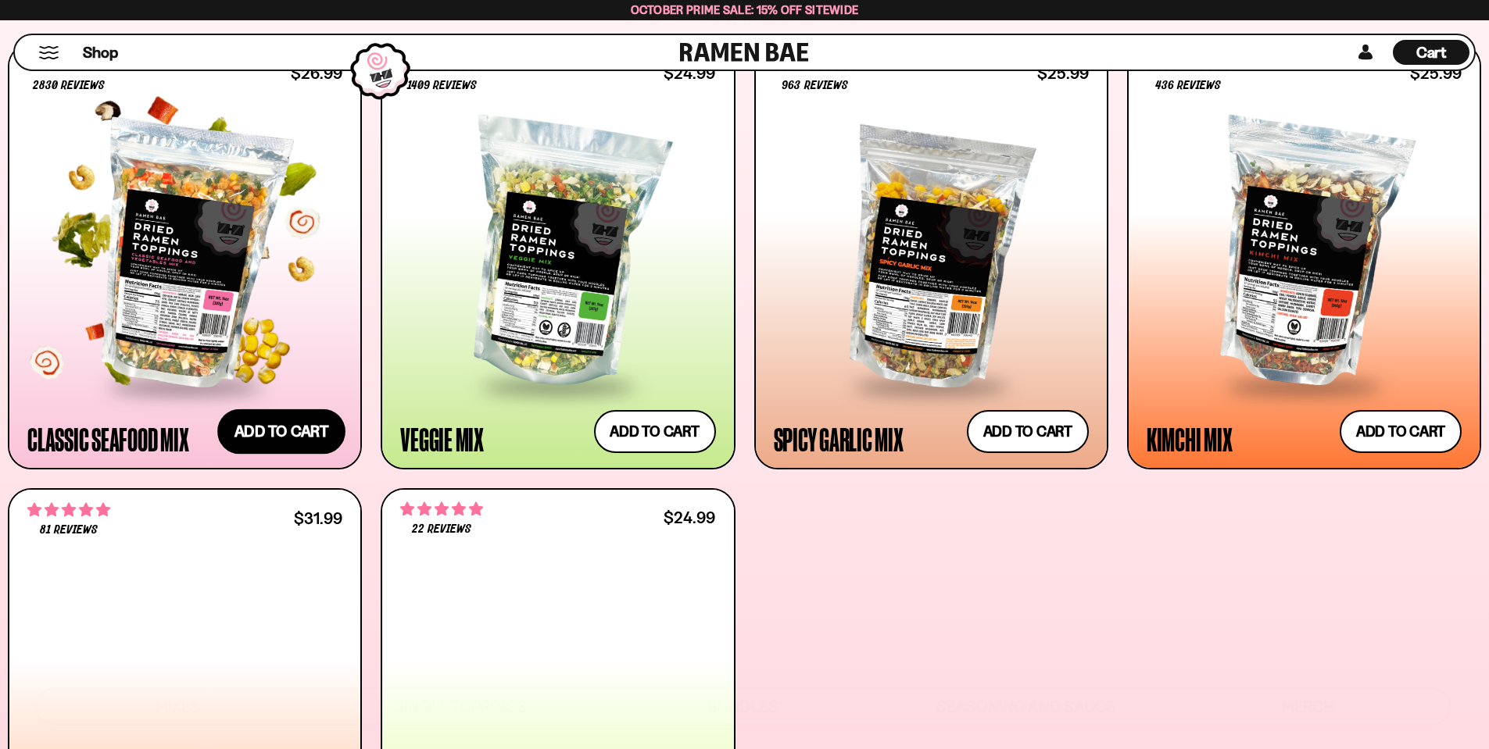
scroll to position [744, 0]
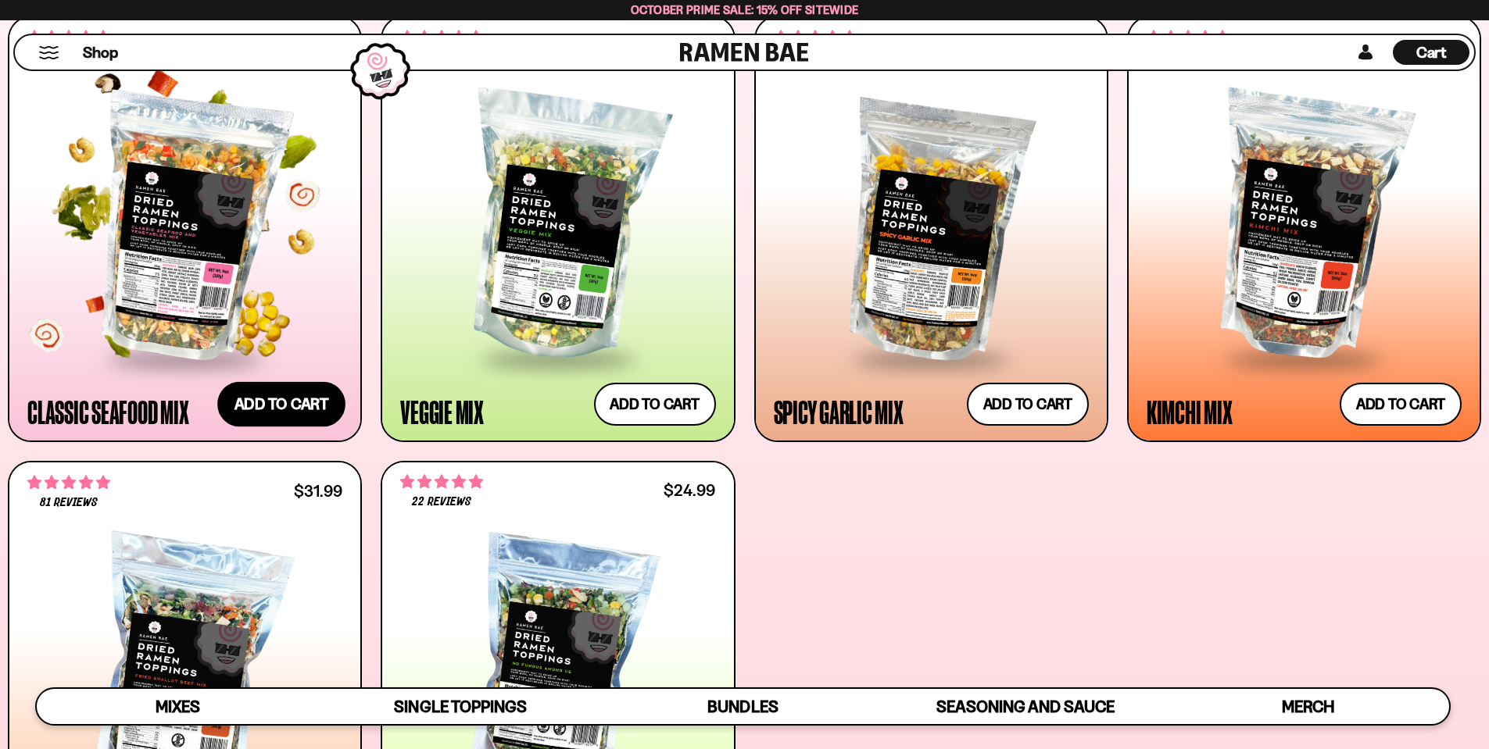
click at [281, 413] on button "Add to cart Add ― Regular price $26.99 Regular price Sale price $26.99 Unit pri…" at bounding box center [281, 403] width 128 height 45
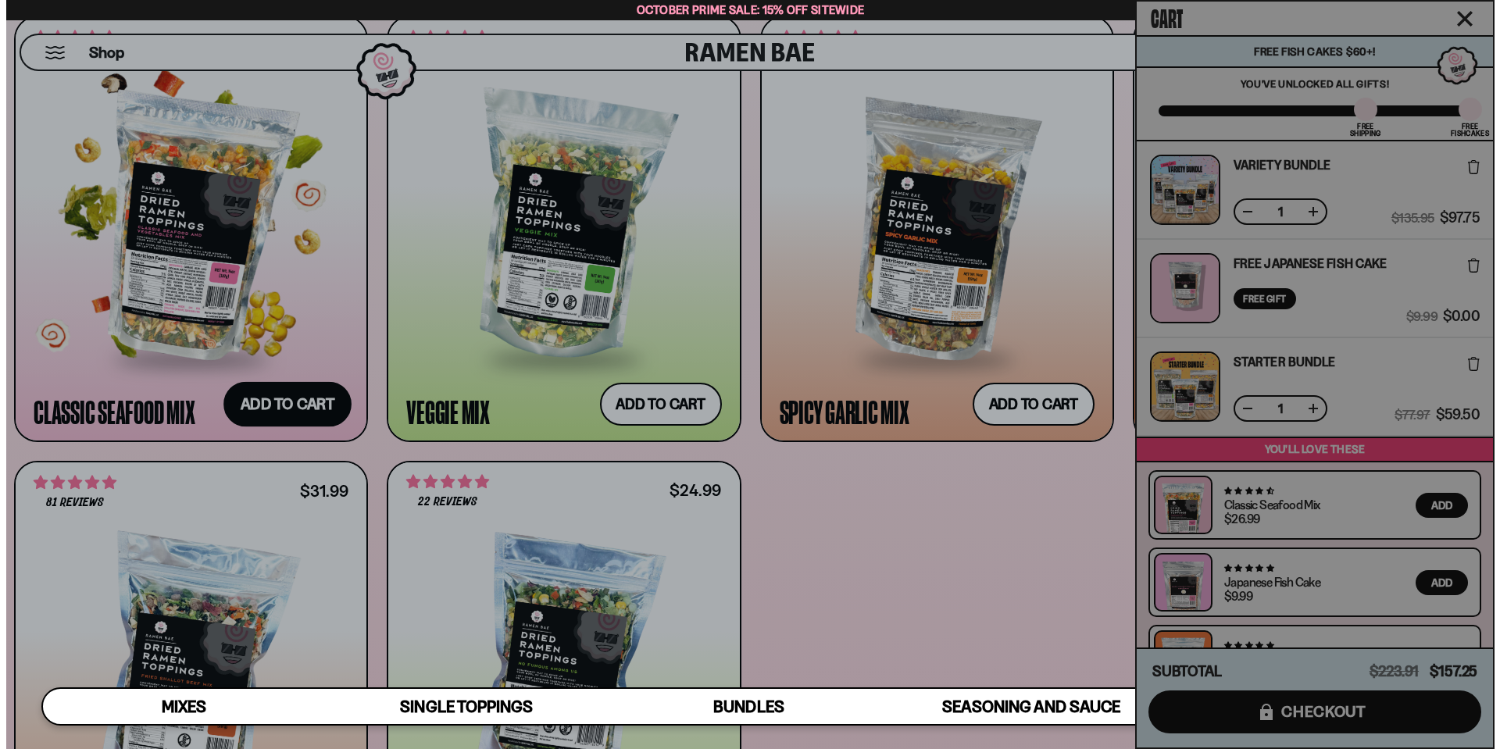
scroll to position [746, 0]
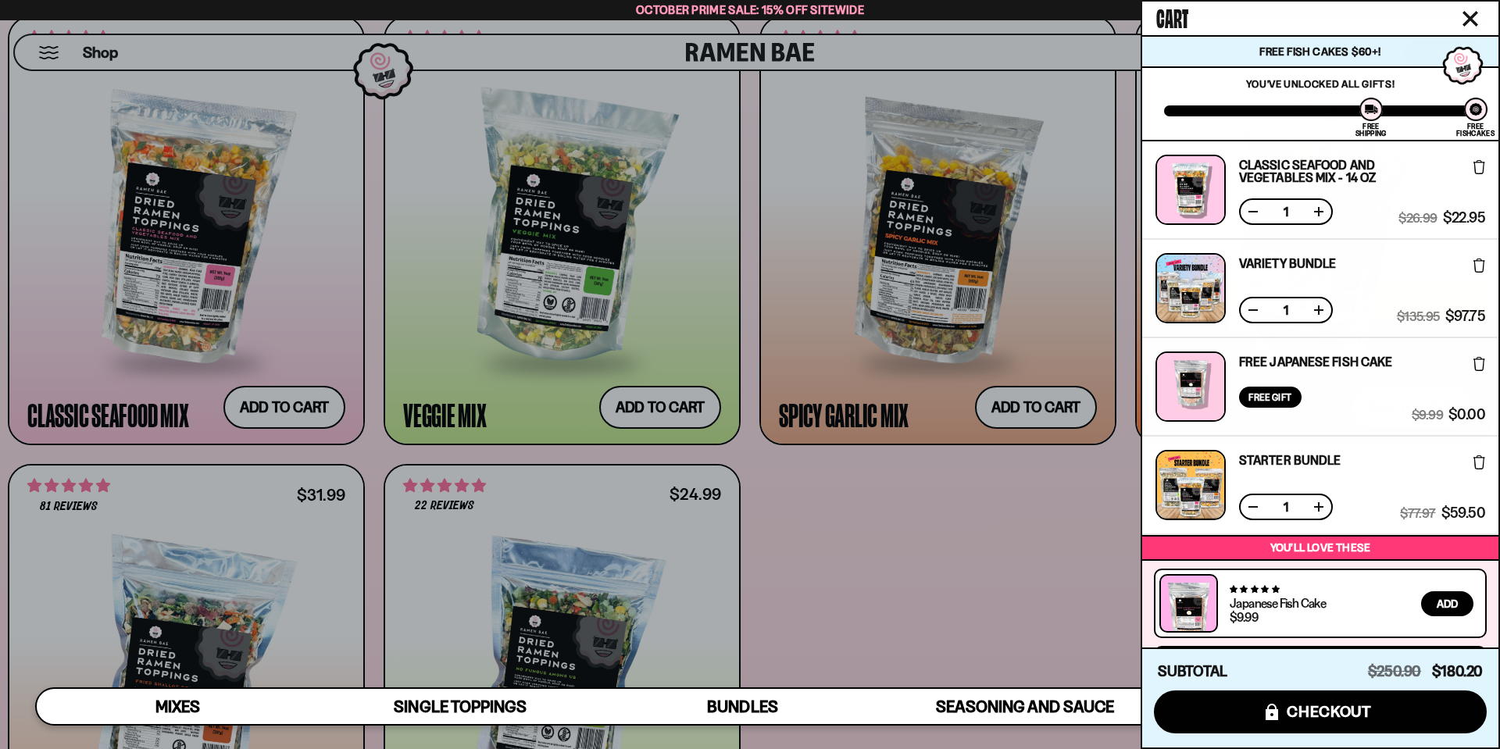
click at [997, 402] on div at bounding box center [750, 374] width 1500 height 749
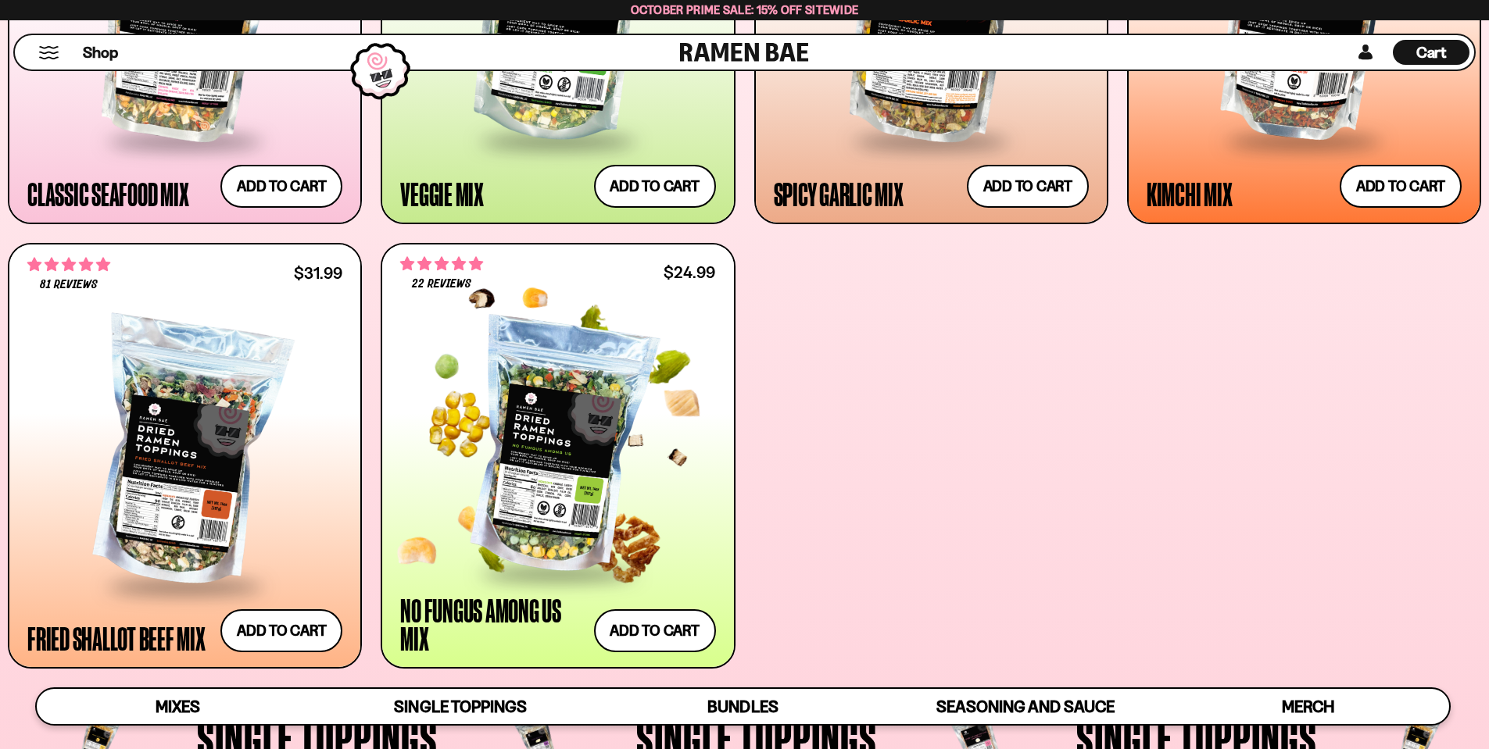
scroll to position [978, 0]
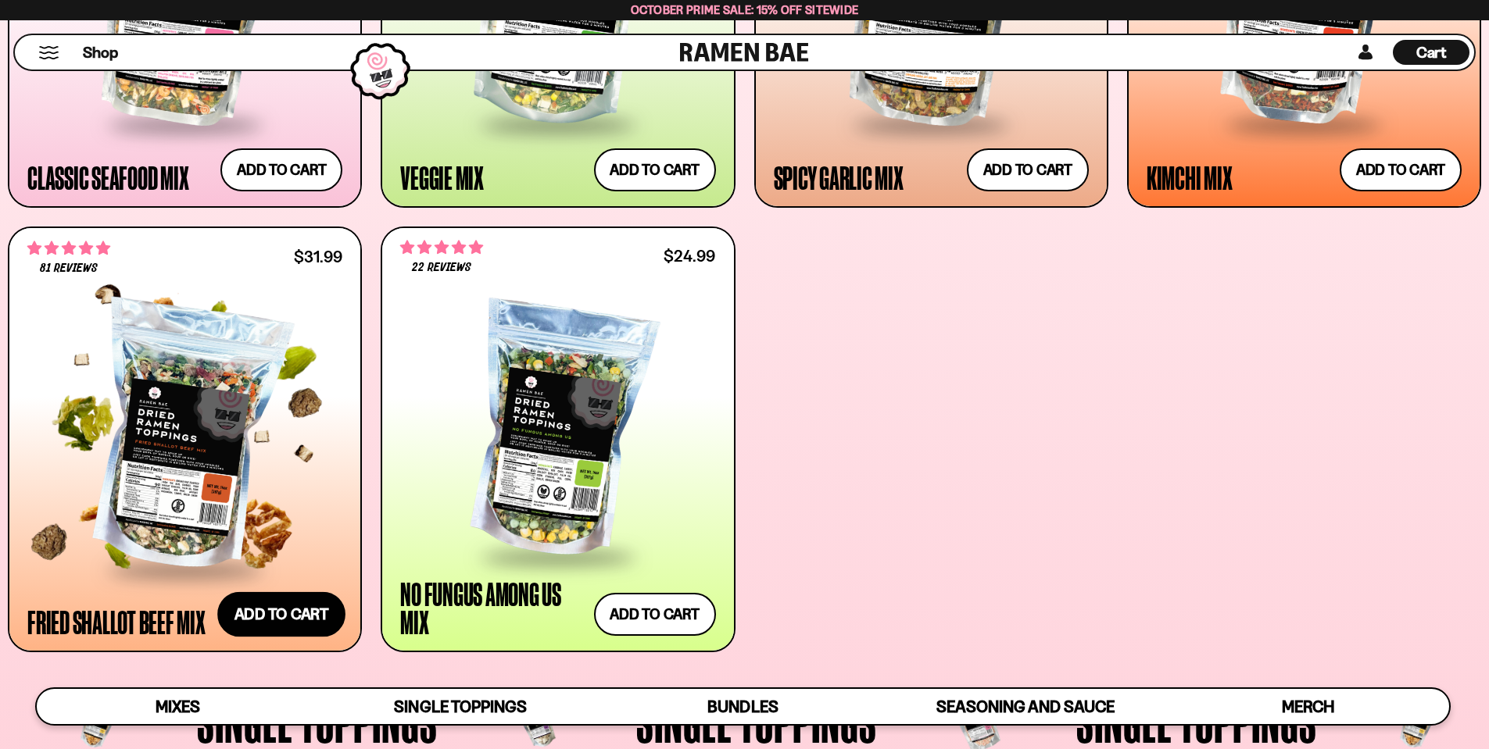
click at [292, 616] on button "Add to cart Add ― Regular price $31.99 Regular price Sale price $31.99 Unit pri…" at bounding box center [281, 614] width 128 height 45
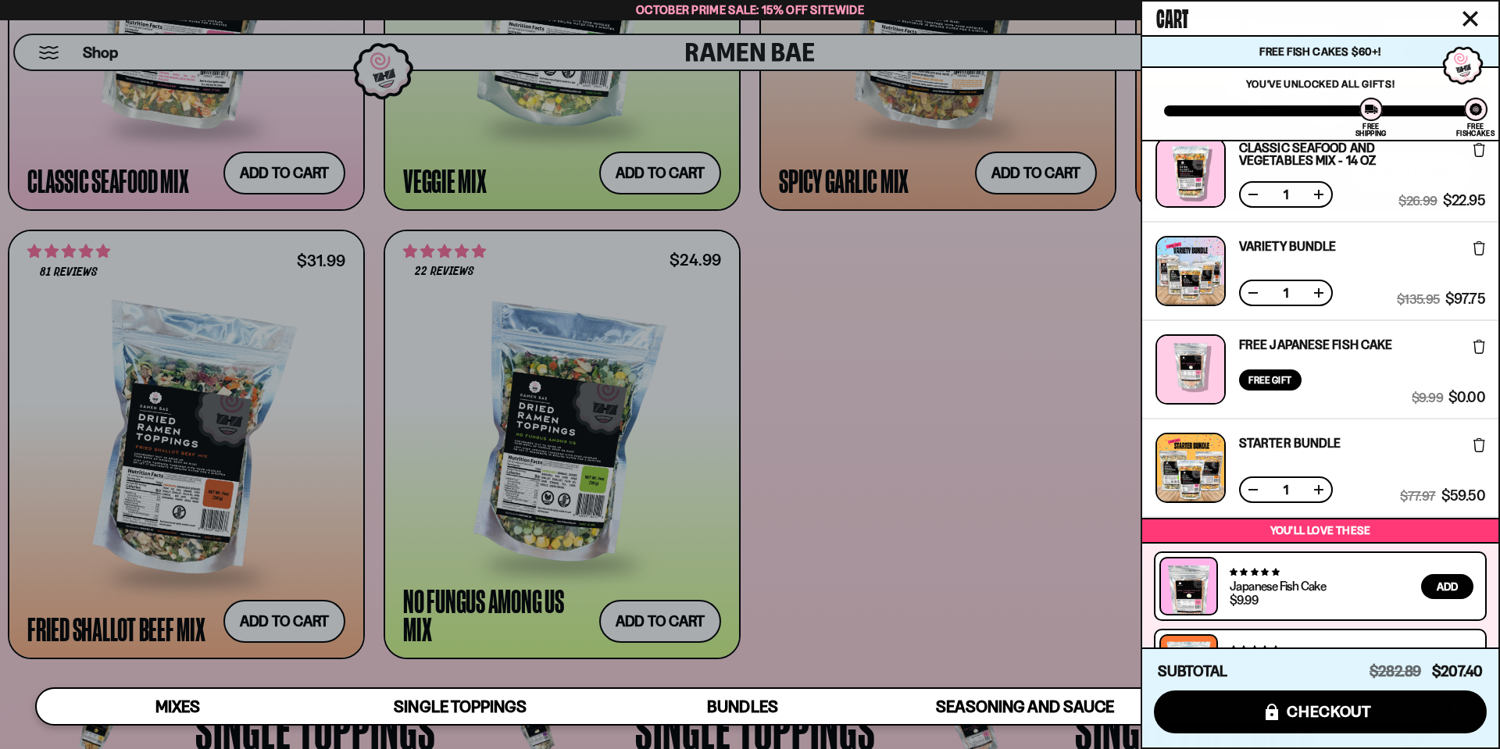
scroll to position [78, 0]
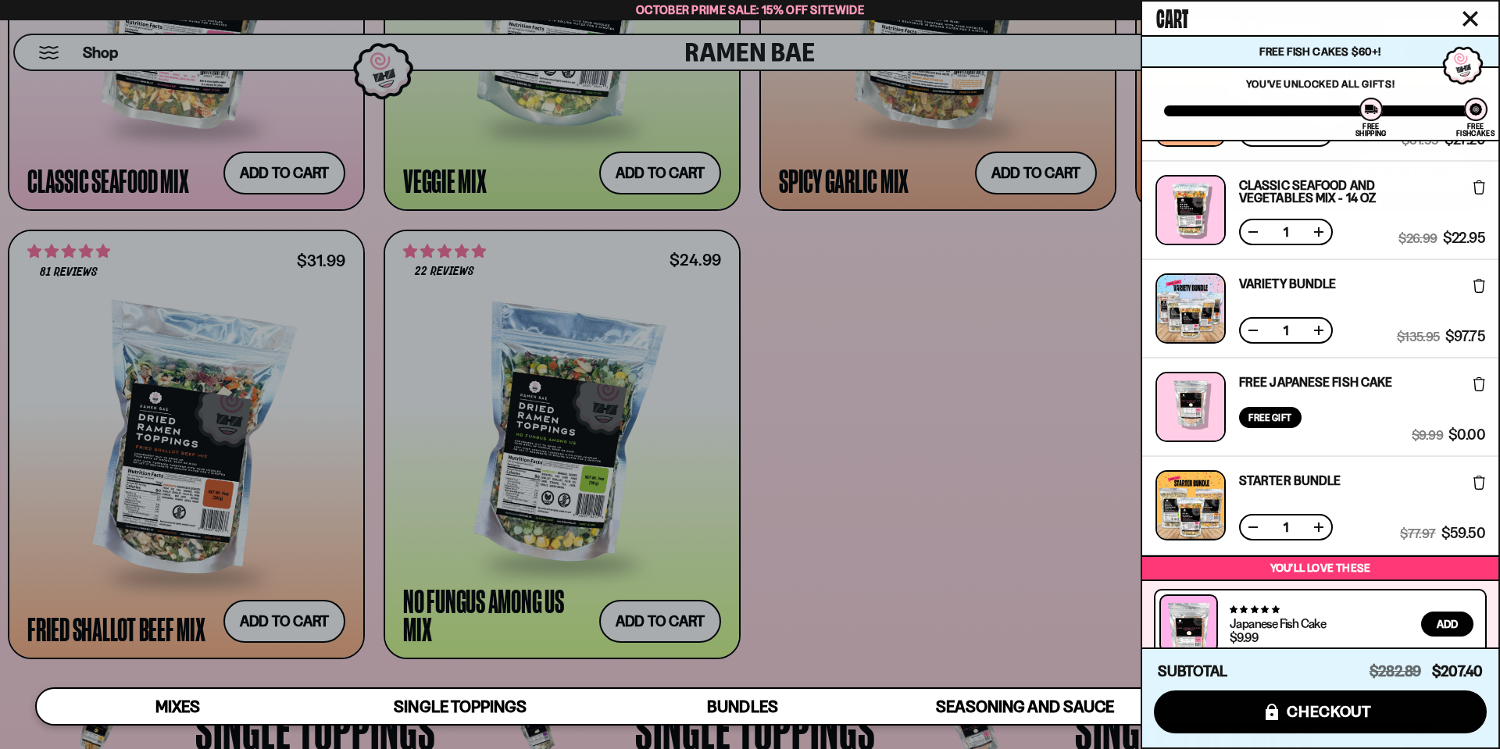
click at [1475, 293] on icon at bounding box center [1480, 286] width 12 height 14
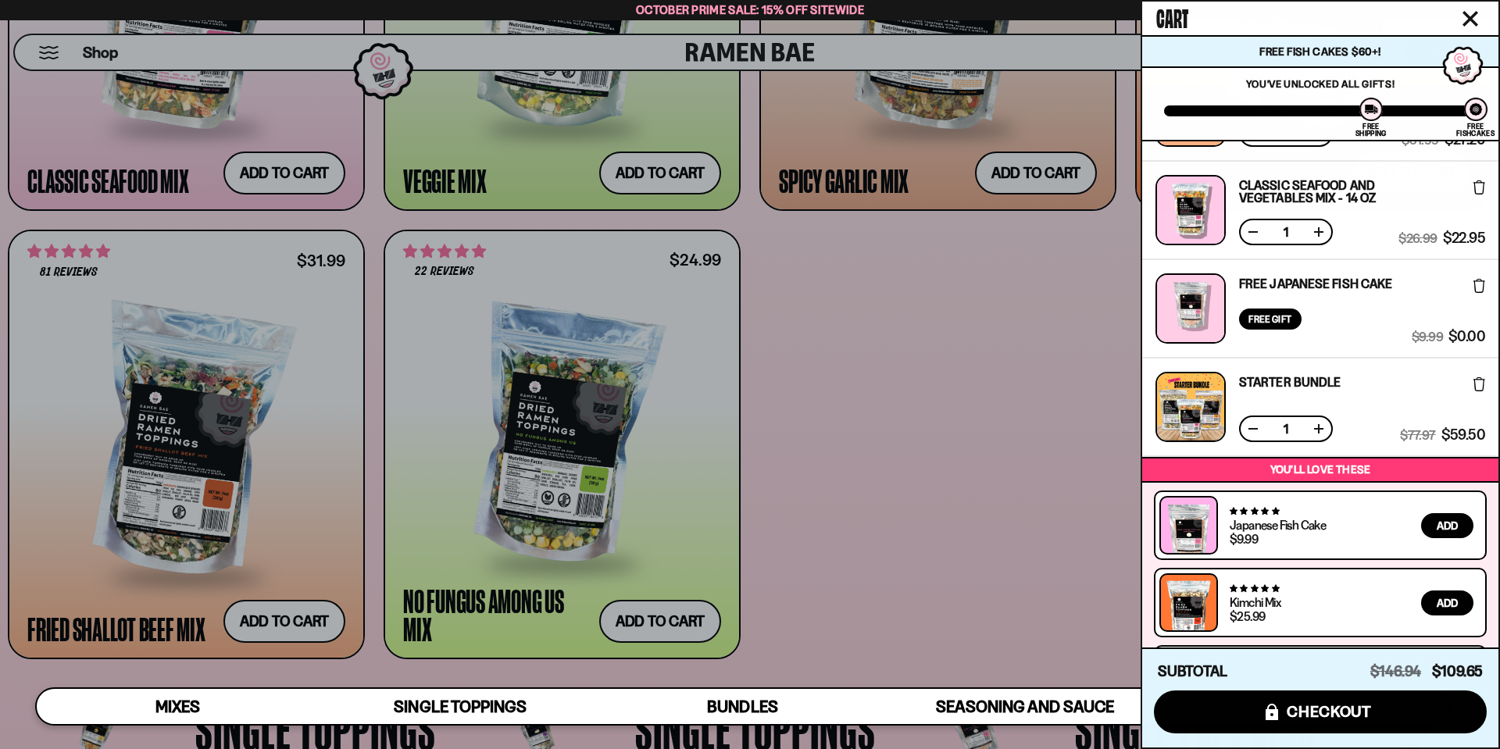
click at [1475, 386] on icon at bounding box center [1480, 384] width 12 height 14
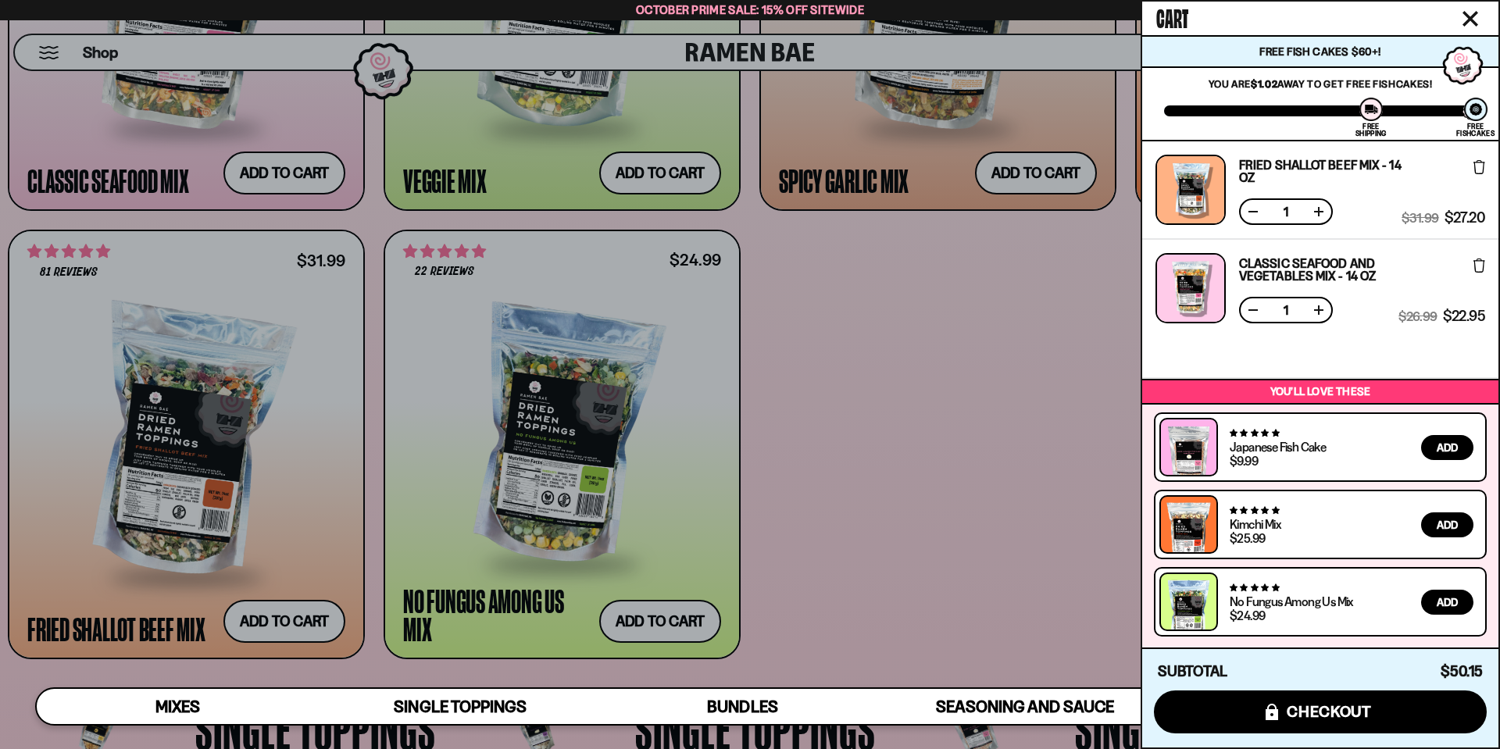
scroll to position [0, 0]
click at [817, 426] on div at bounding box center [750, 374] width 1500 height 749
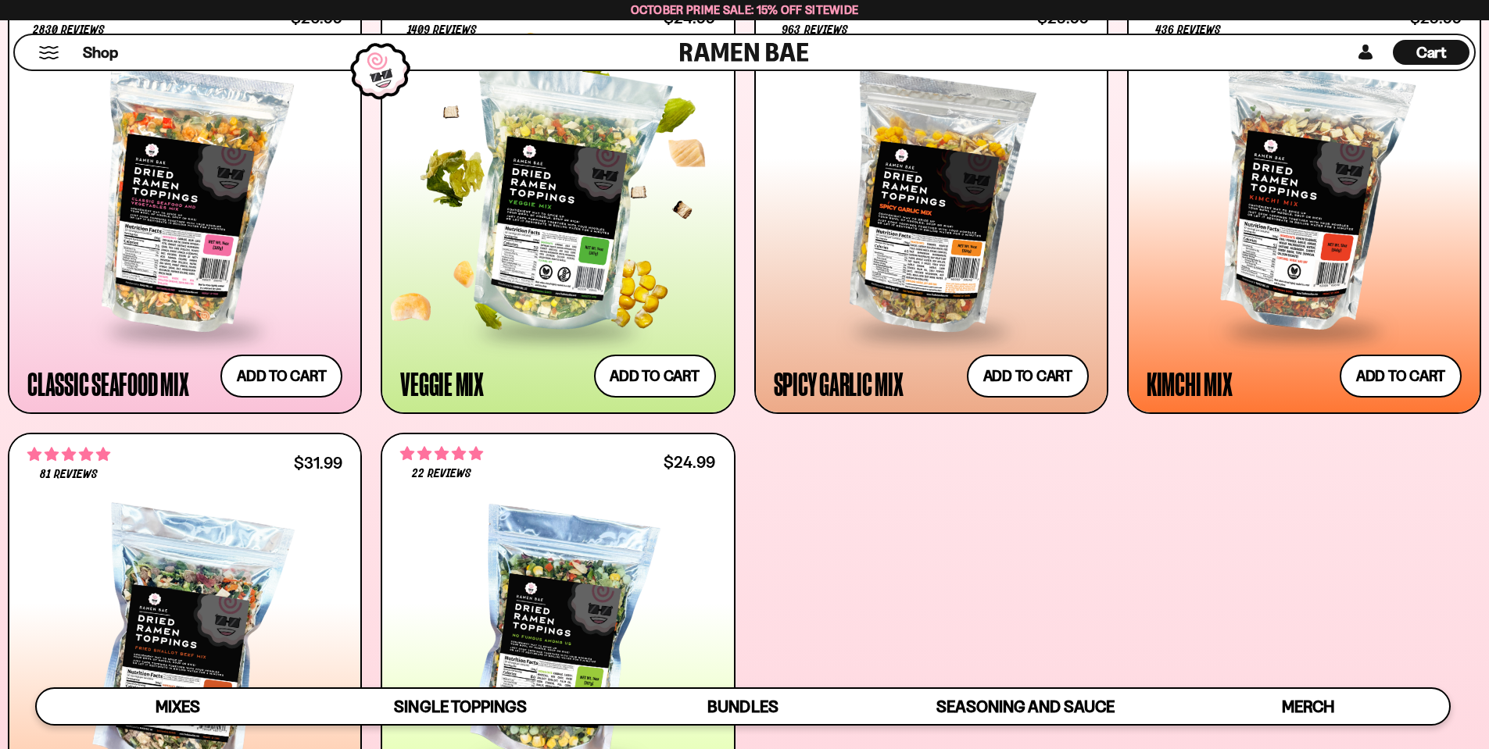
scroll to position [744, 0]
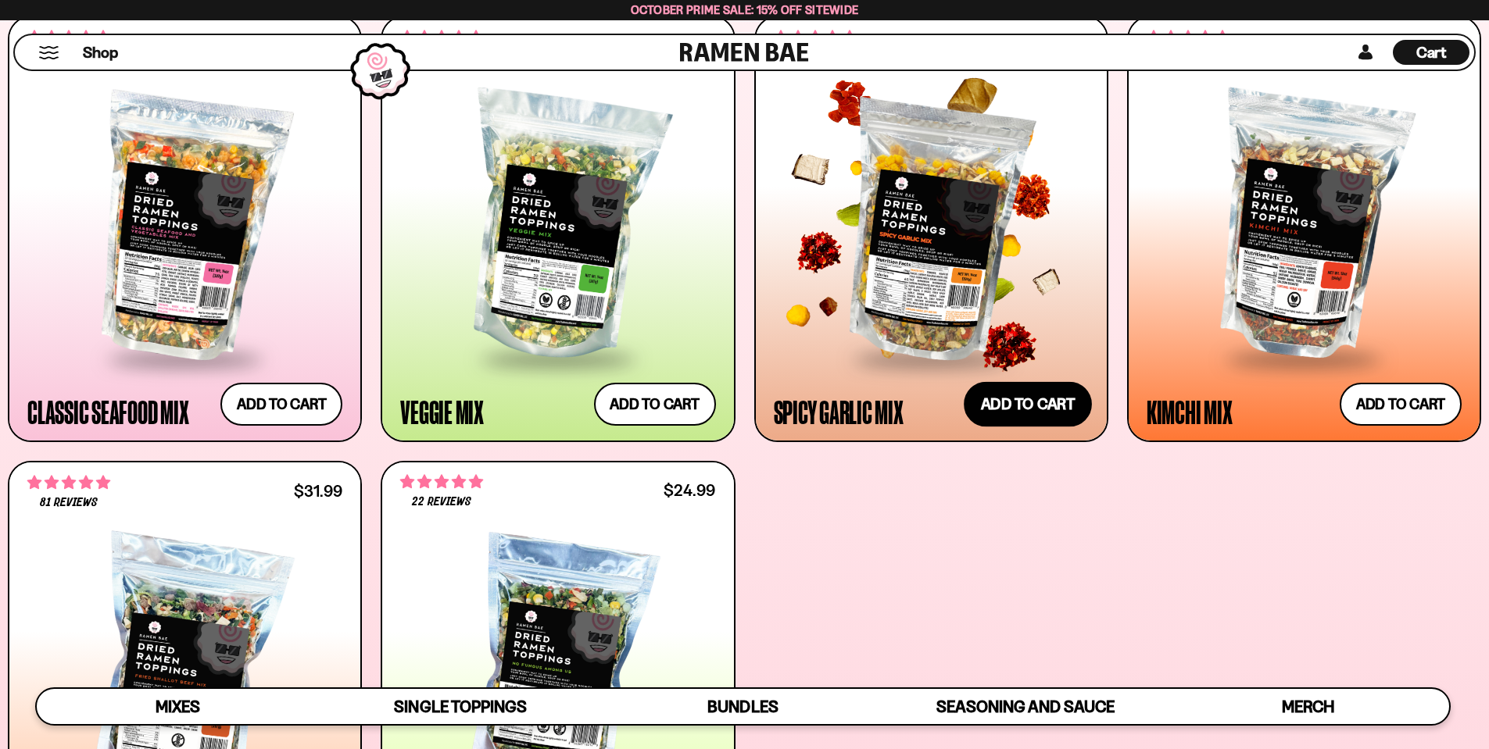
click at [1038, 409] on button "Add to cart Add ― Regular price $25.99 Regular price Sale price $25.99 Unit pri…" at bounding box center [1027, 403] width 128 height 45
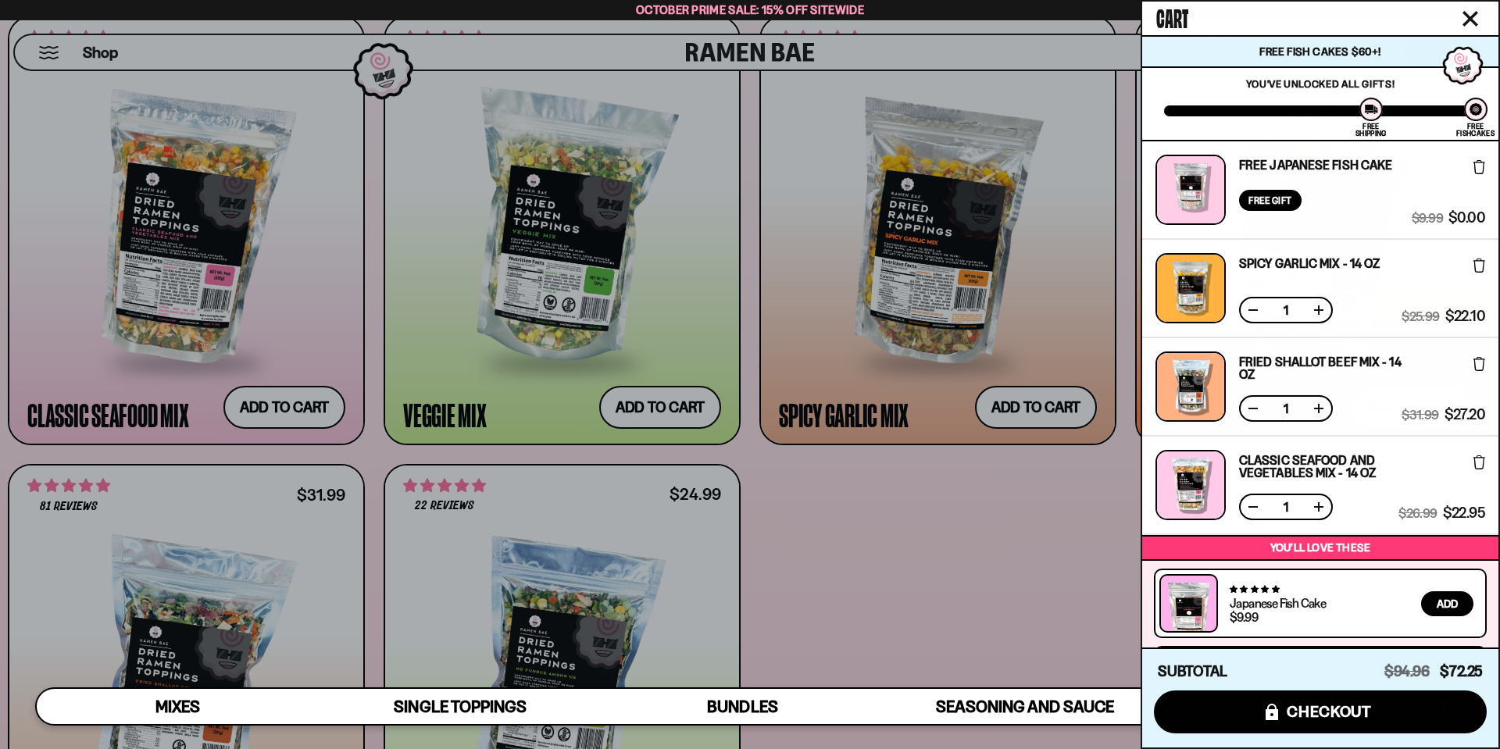
scroll to position [156, 0]
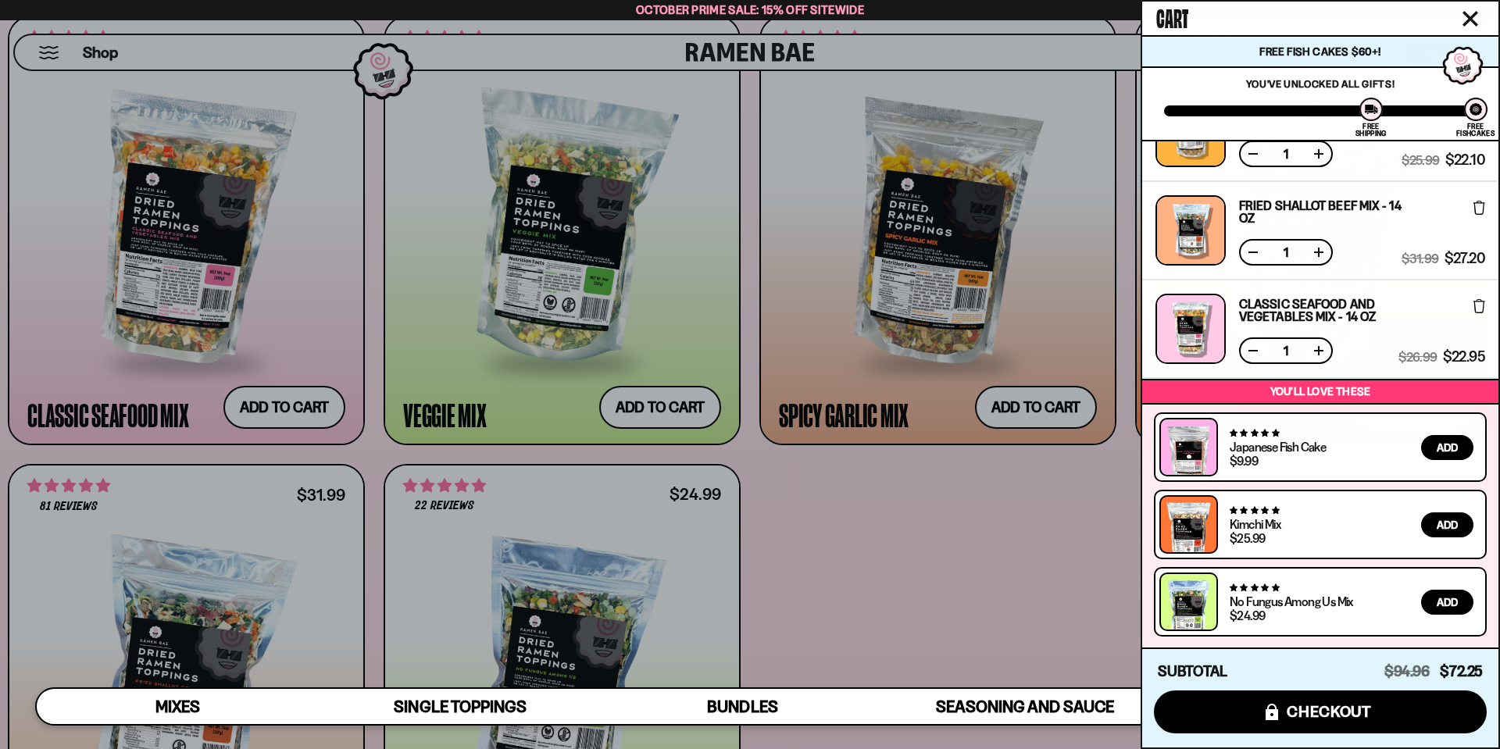
click at [975, 547] on div at bounding box center [750, 374] width 1500 height 749
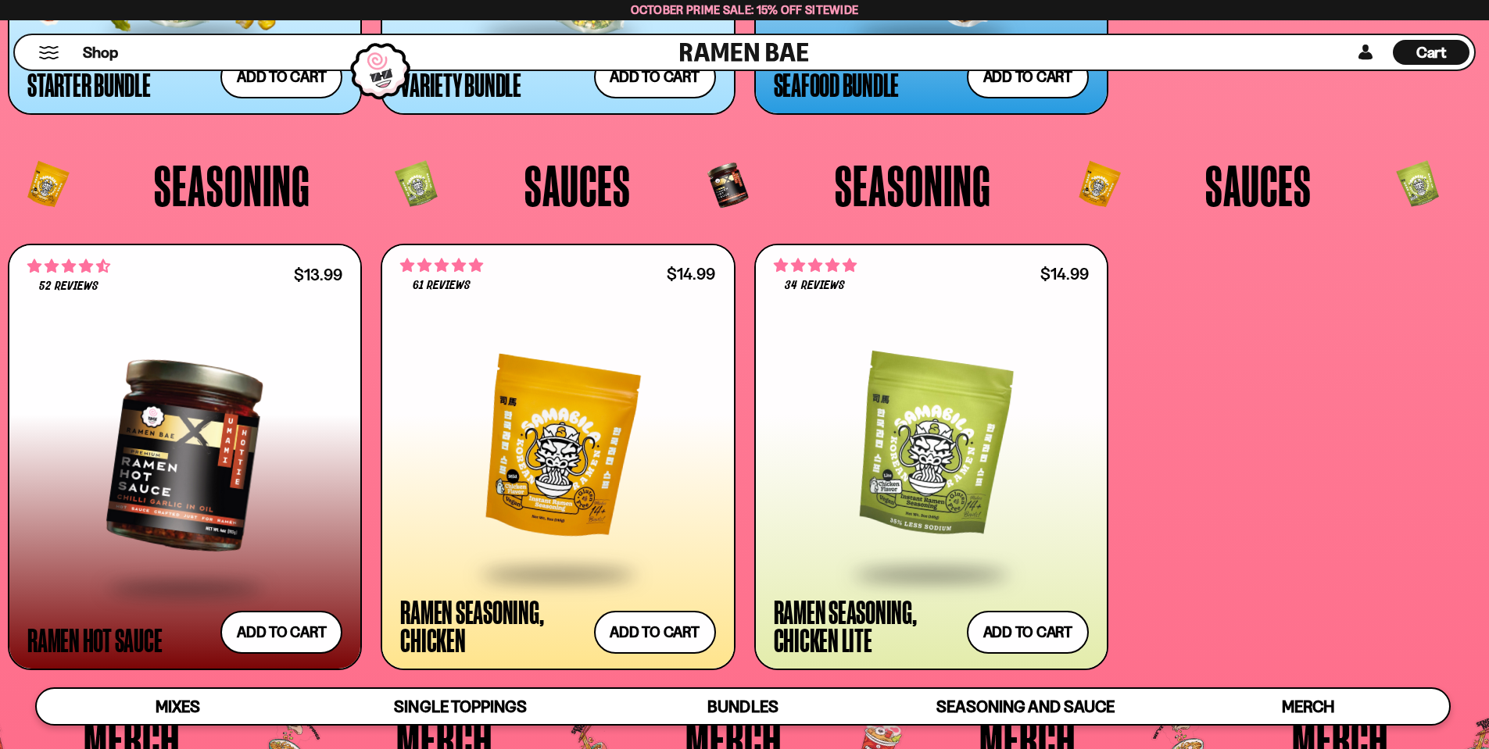
scroll to position [0, 0]
